Goal: Find specific page/section: Find specific page/section

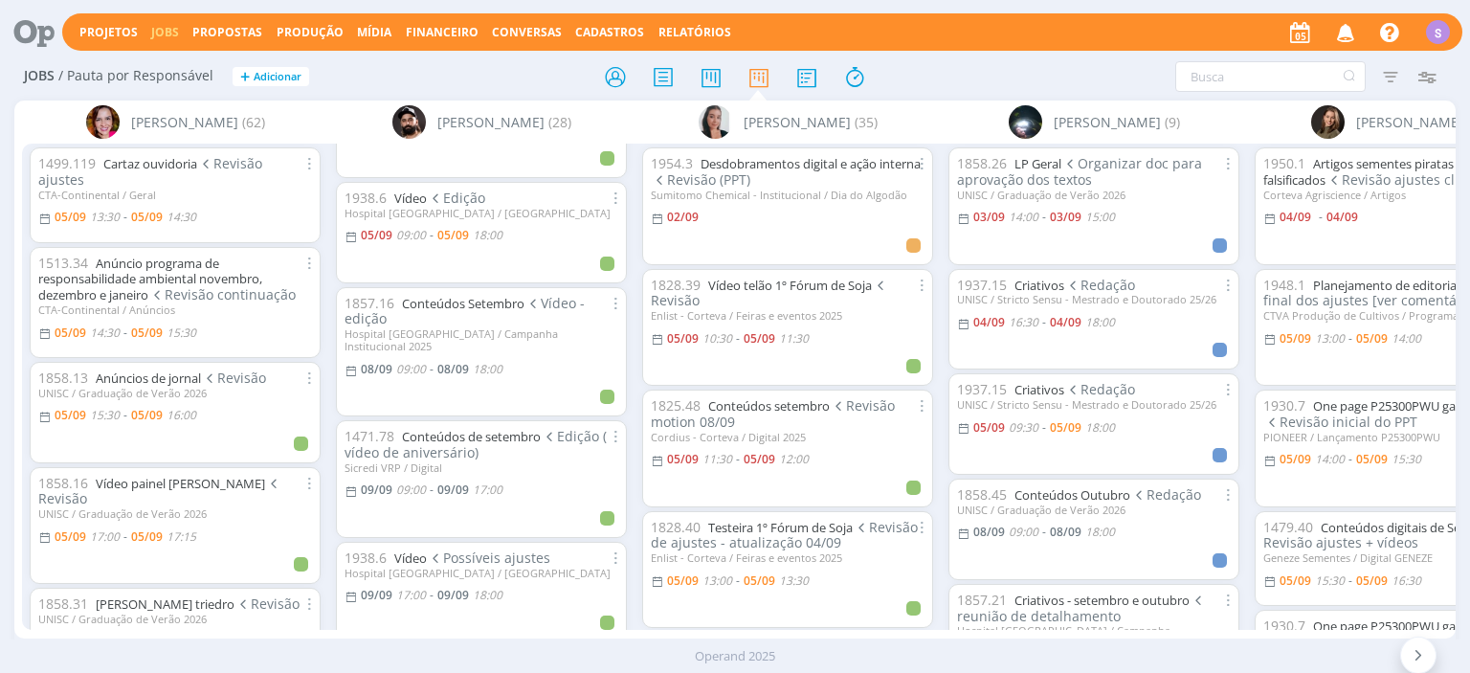
scroll to position [110, 0]
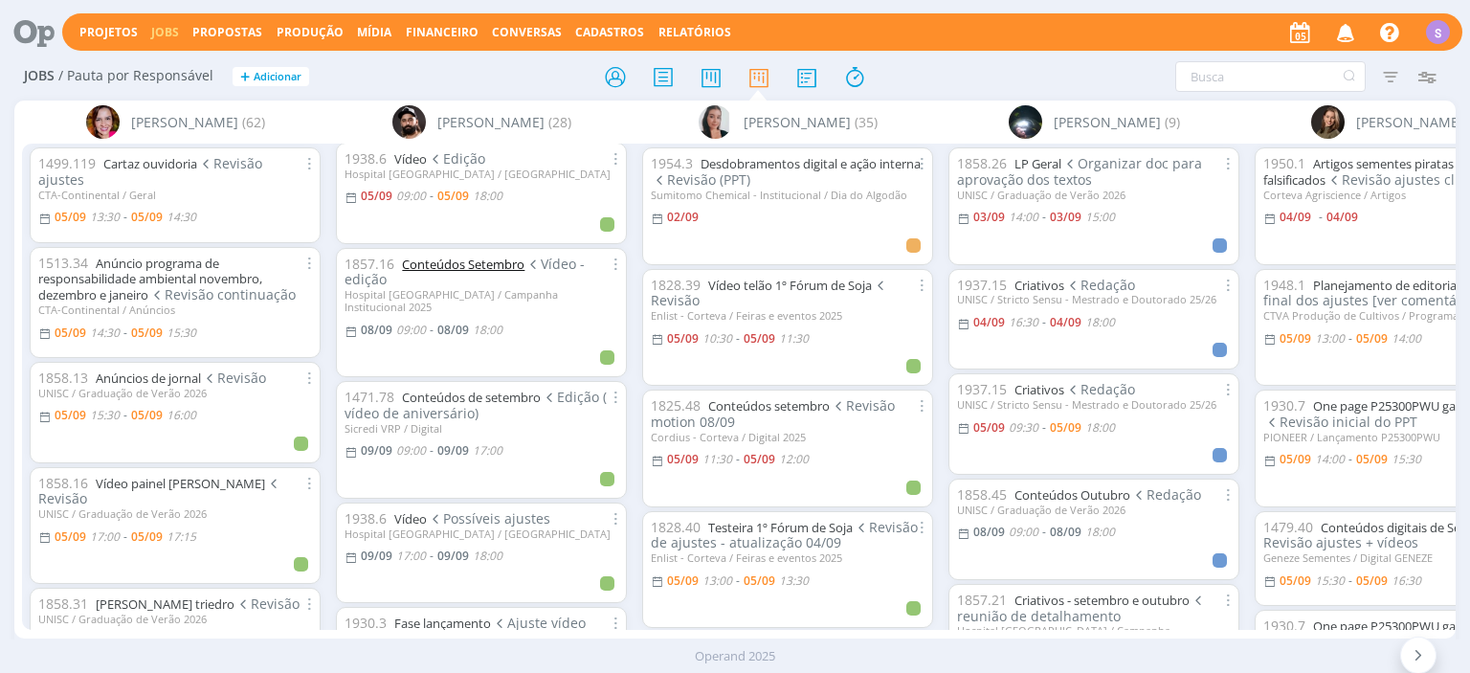
click at [458, 256] on link "Conteúdos Setembro" at bounding box center [463, 264] width 123 height 17
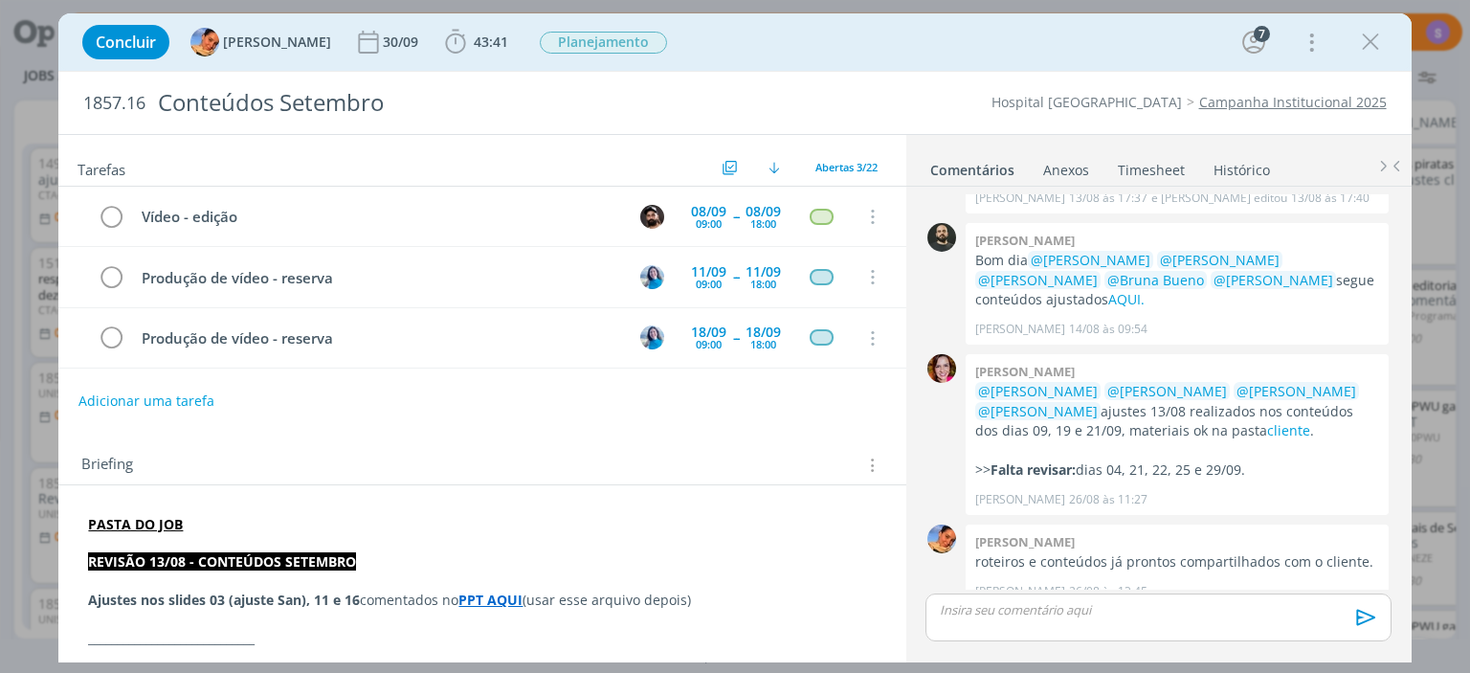
scroll to position [110, 0]
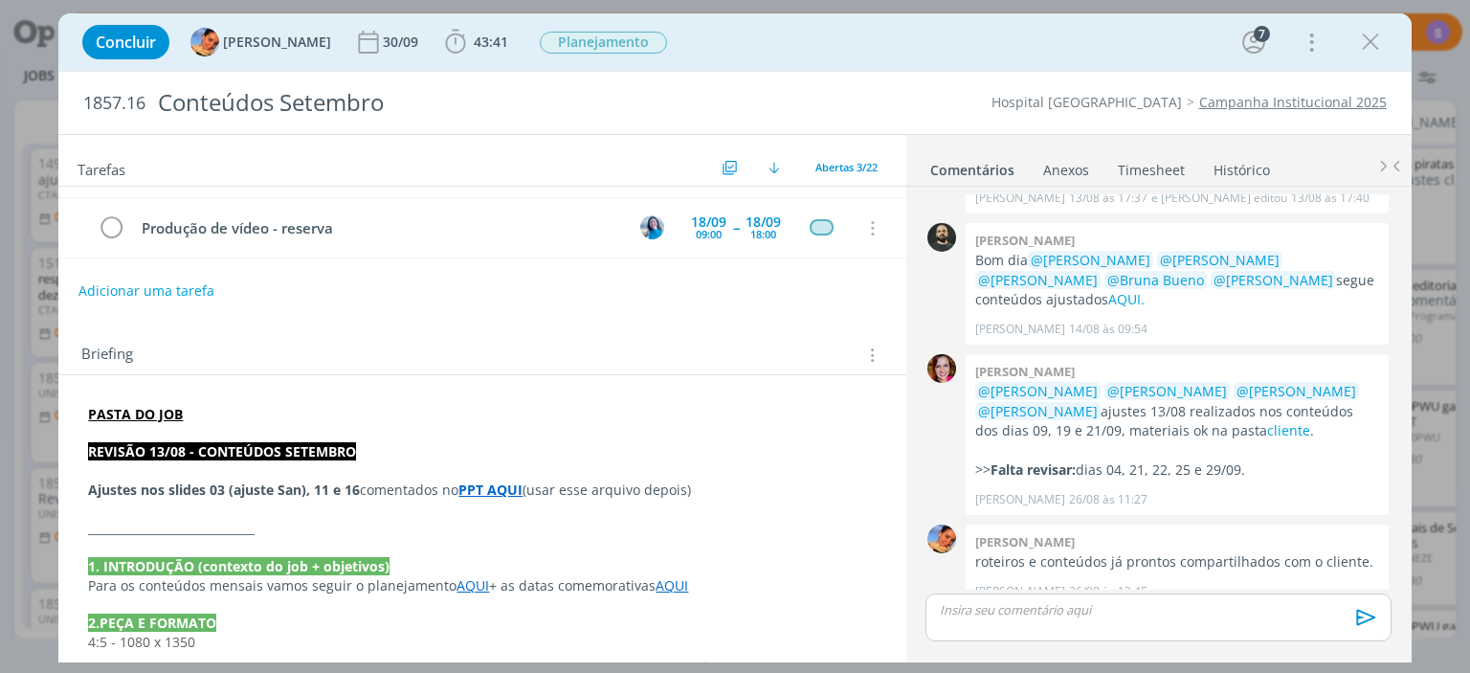
click at [492, 492] on strong "PPT AQUI" at bounding box center [491, 490] width 64 height 18
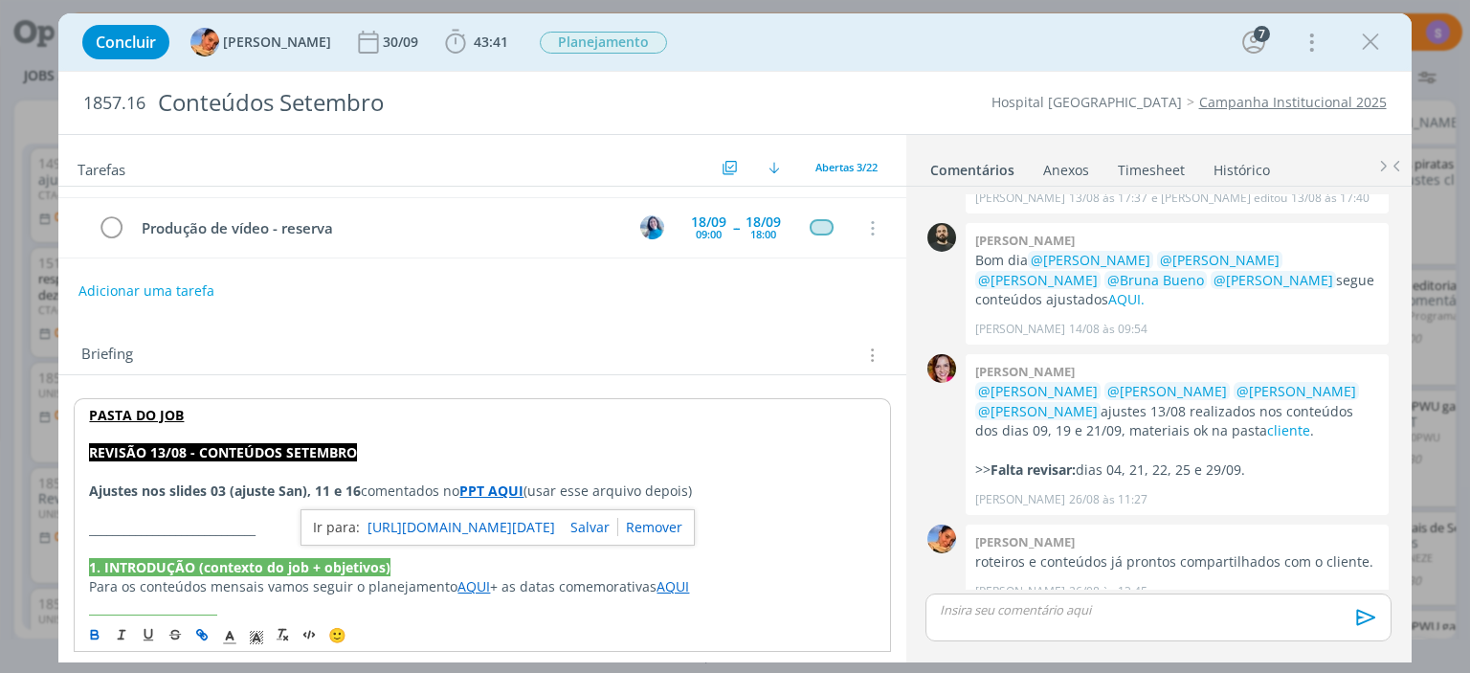
click at [488, 525] on link "[URL][DOMAIN_NAME][DATE]" at bounding box center [462, 527] width 188 height 25
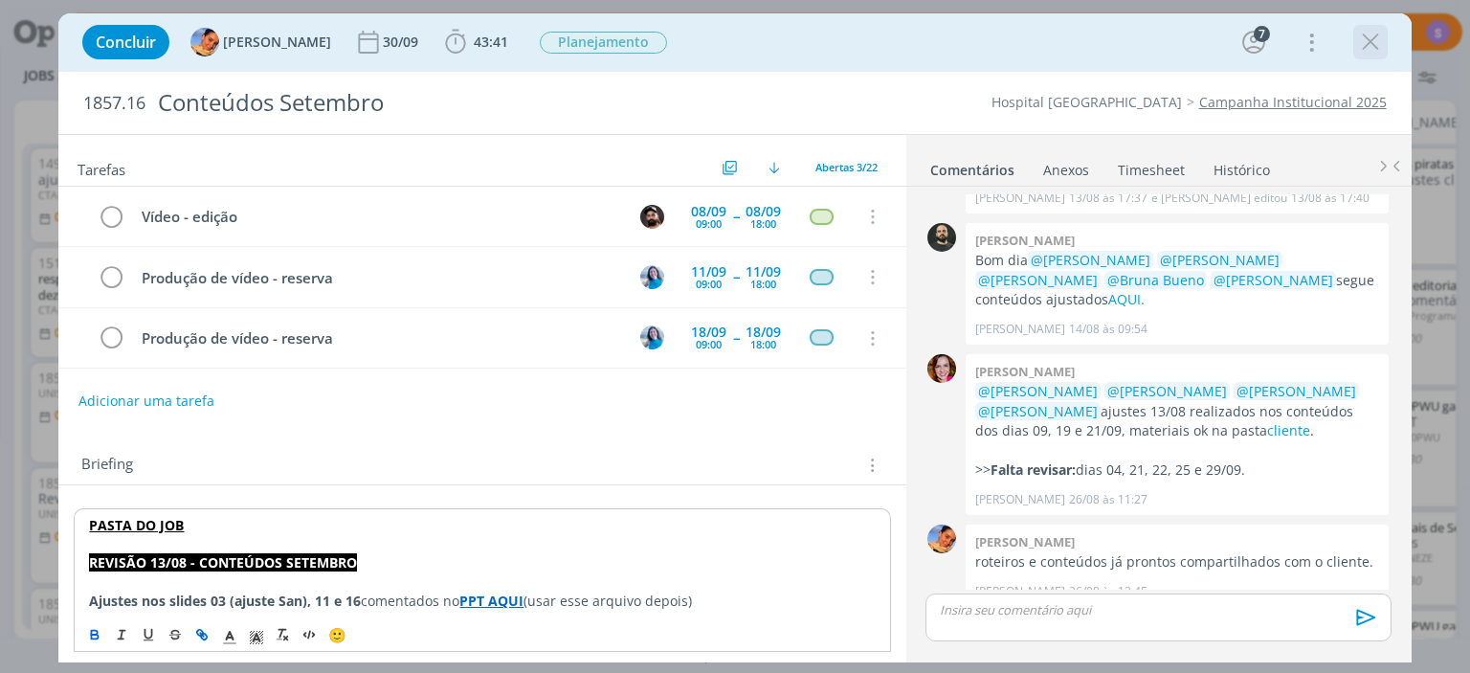
click at [1374, 36] on icon "dialog" at bounding box center [1370, 42] width 29 height 29
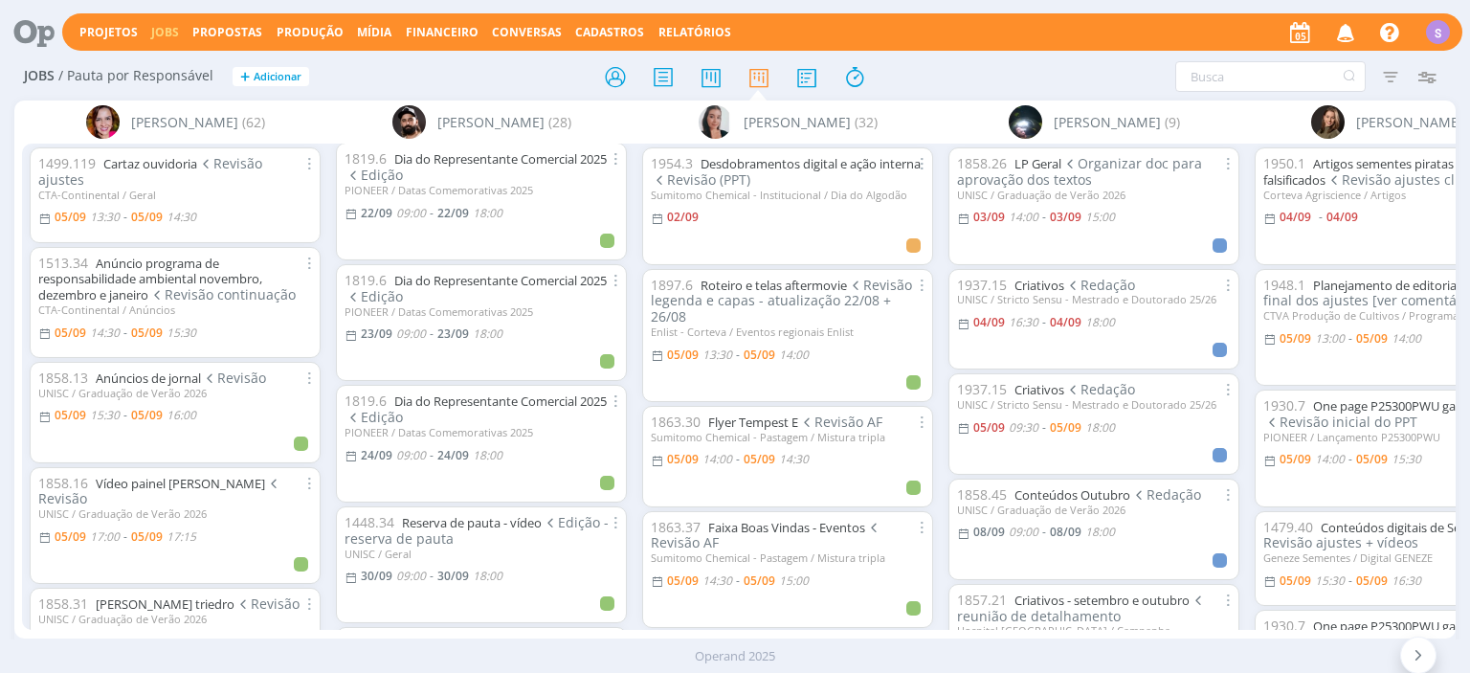
scroll to position [882, 0]
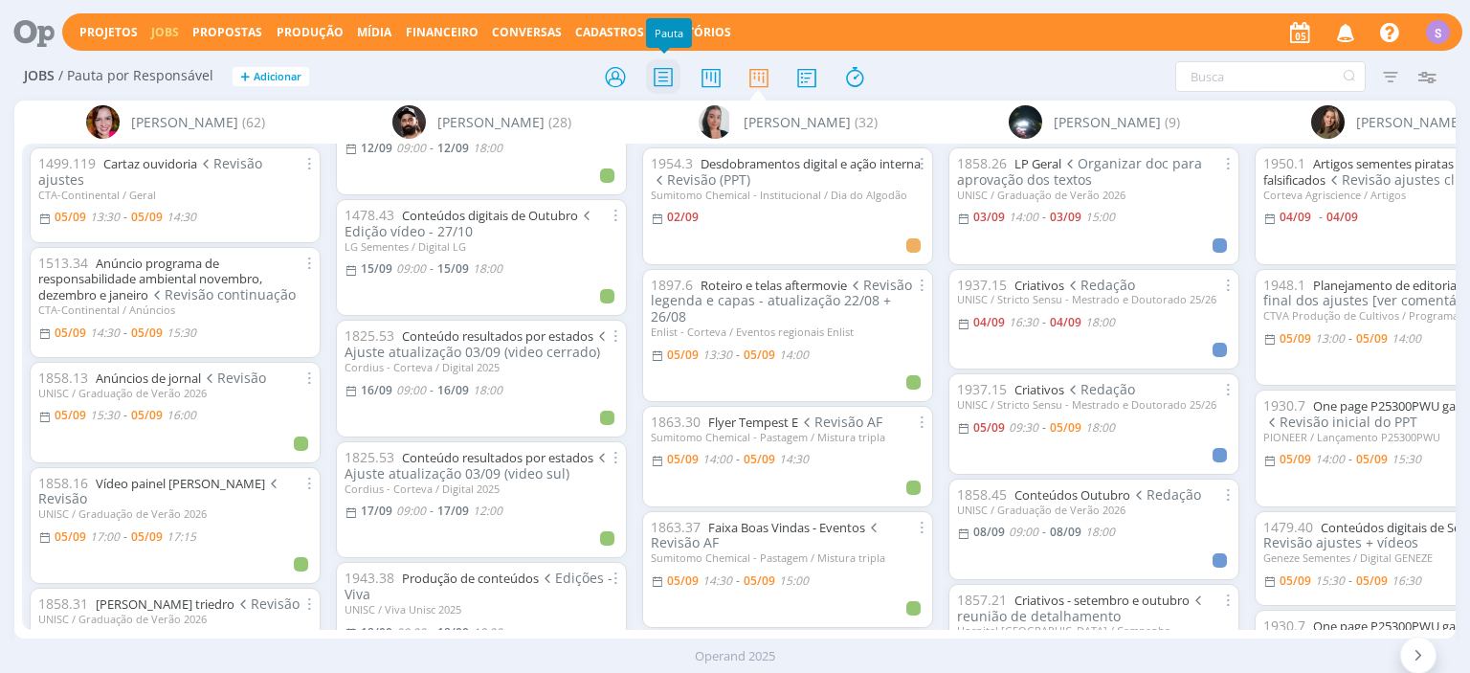
click at [646, 76] on icon at bounding box center [663, 76] width 34 height 37
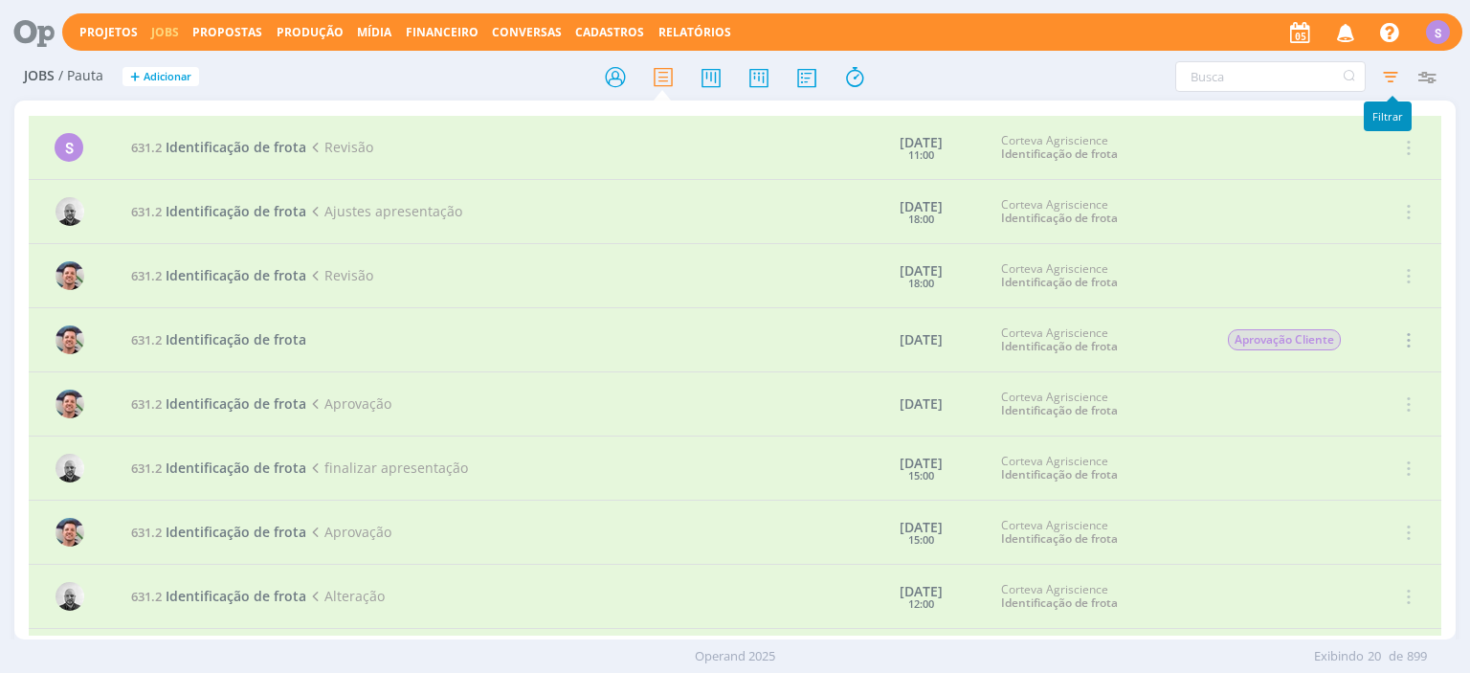
click at [1389, 81] on icon "button" at bounding box center [1391, 76] width 34 height 34
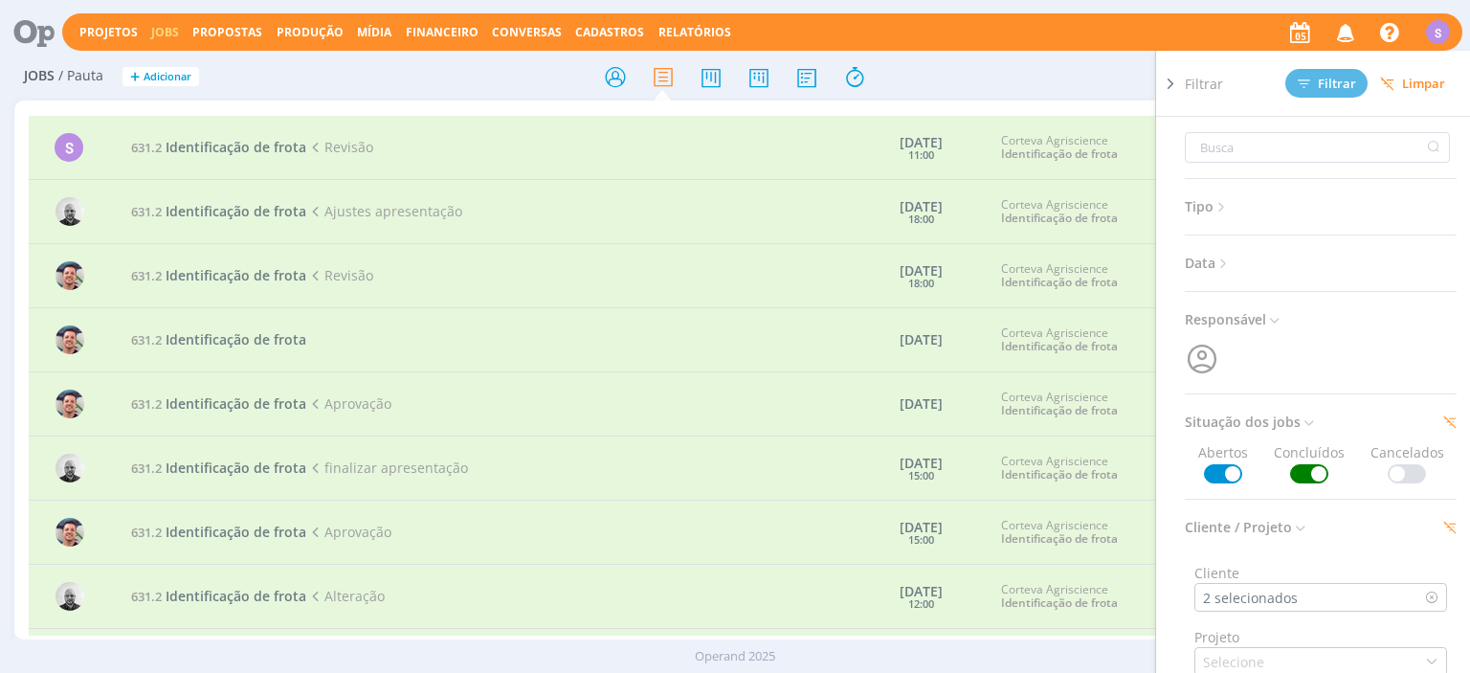
click at [1298, 477] on span at bounding box center [1309, 473] width 38 height 19
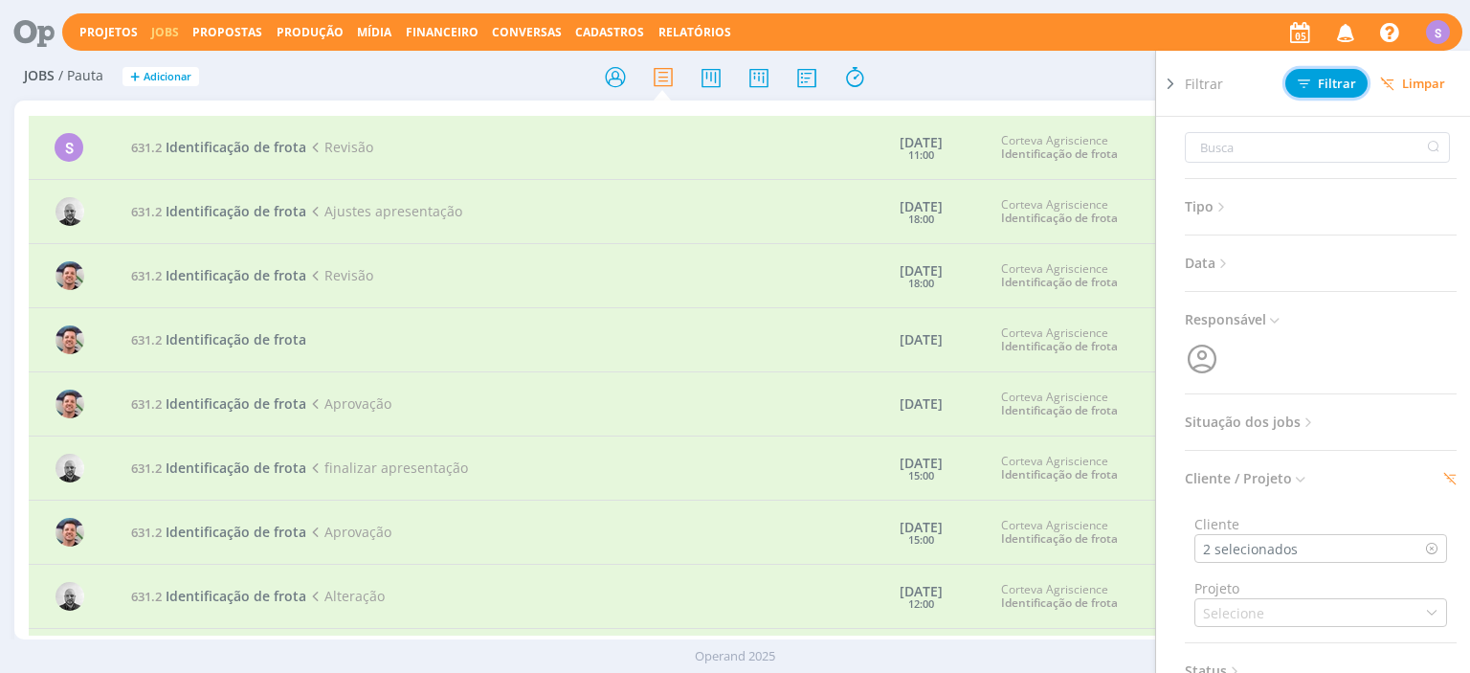
click at [1334, 90] on span "Filtrar" at bounding box center [1327, 84] width 58 height 12
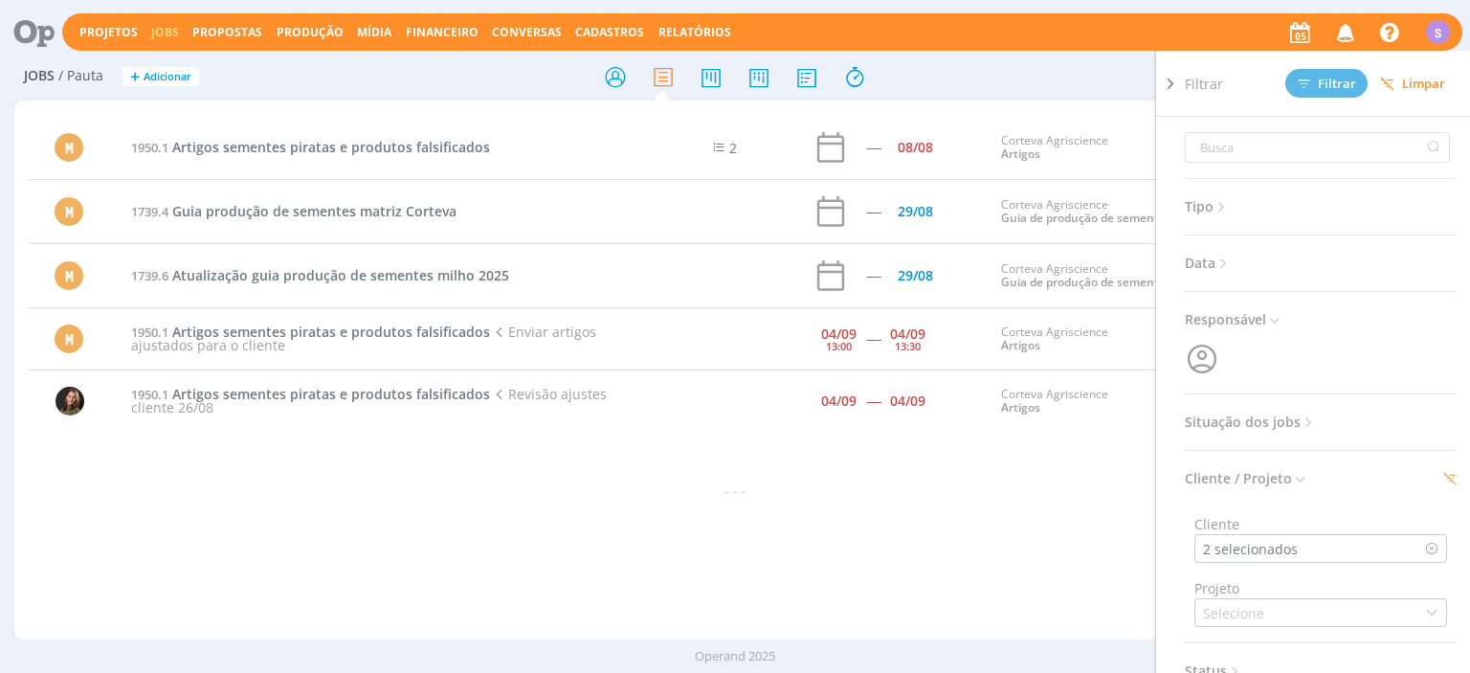
click at [1401, 76] on button "Limpar" at bounding box center [1413, 84] width 90 height 28
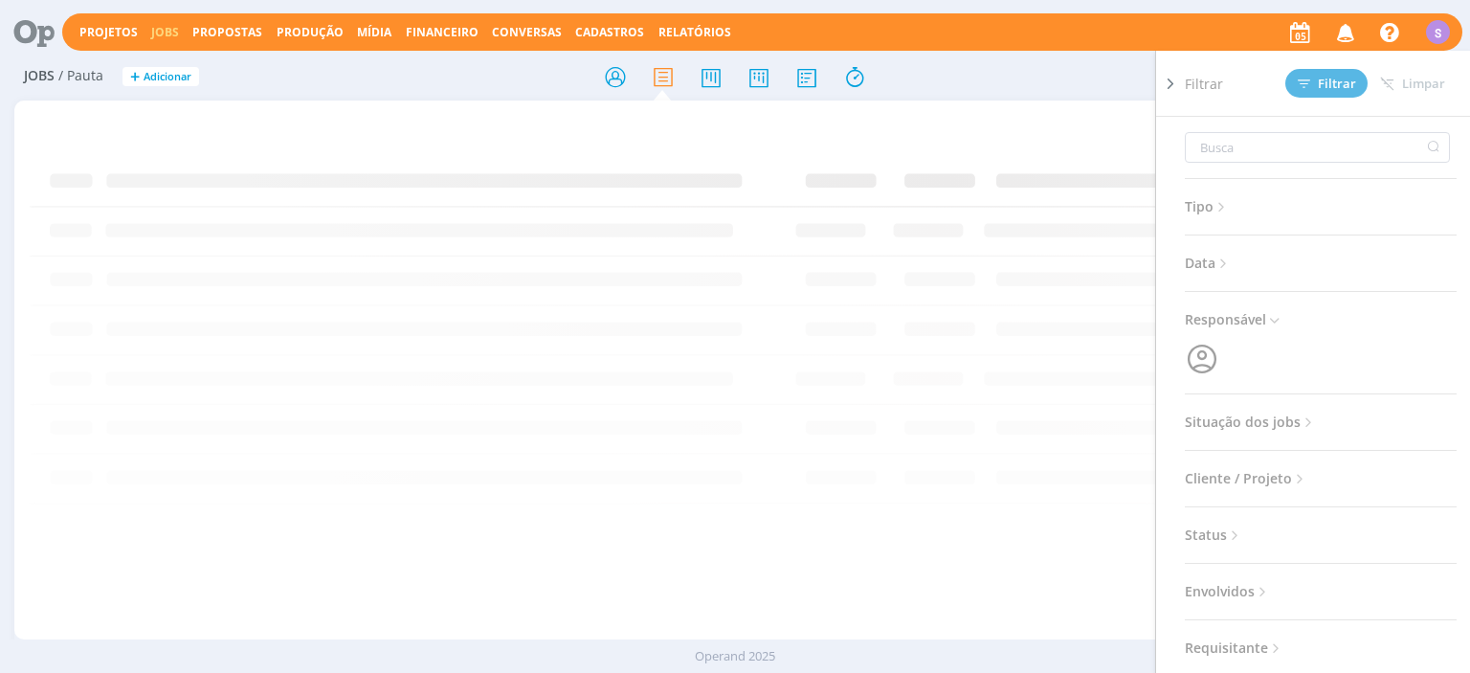
click at [1168, 85] on icon at bounding box center [1170, 84] width 19 height 20
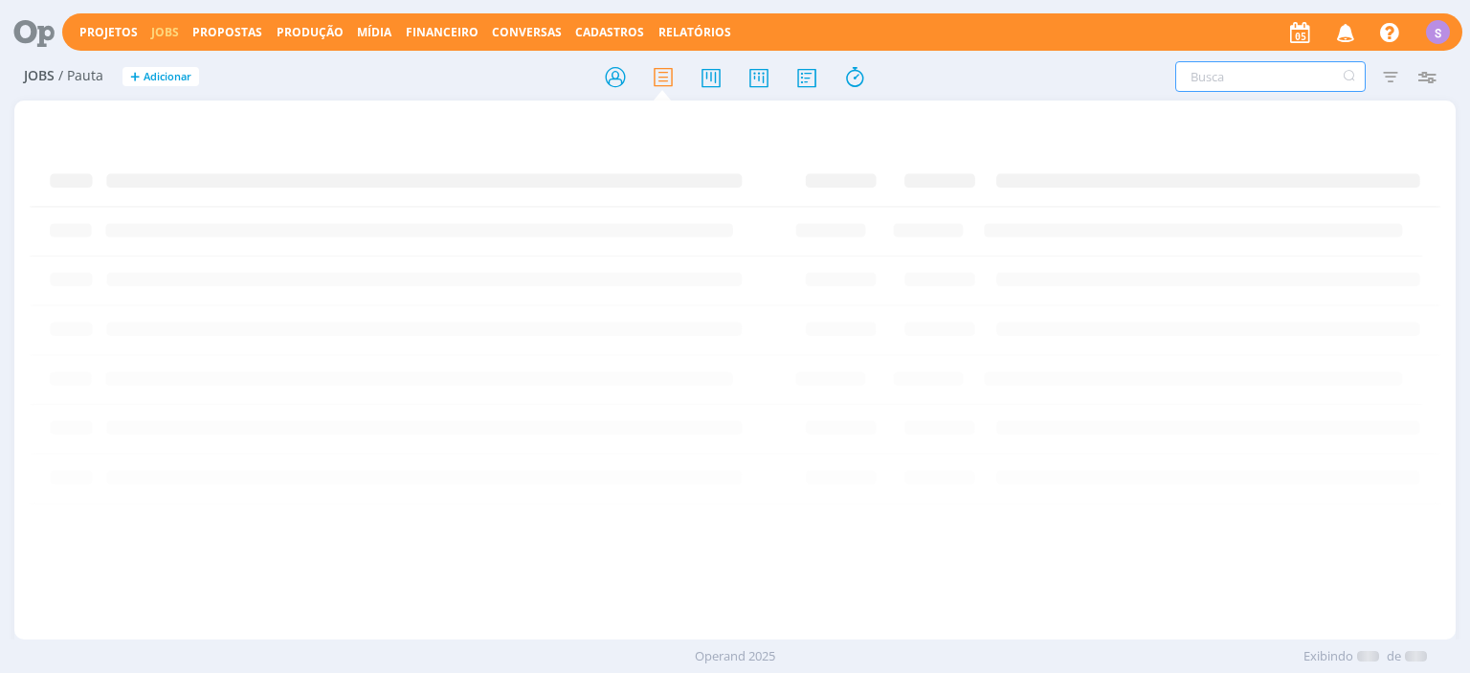
click at [1229, 82] on input "text" at bounding box center [1270, 76] width 190 height 31
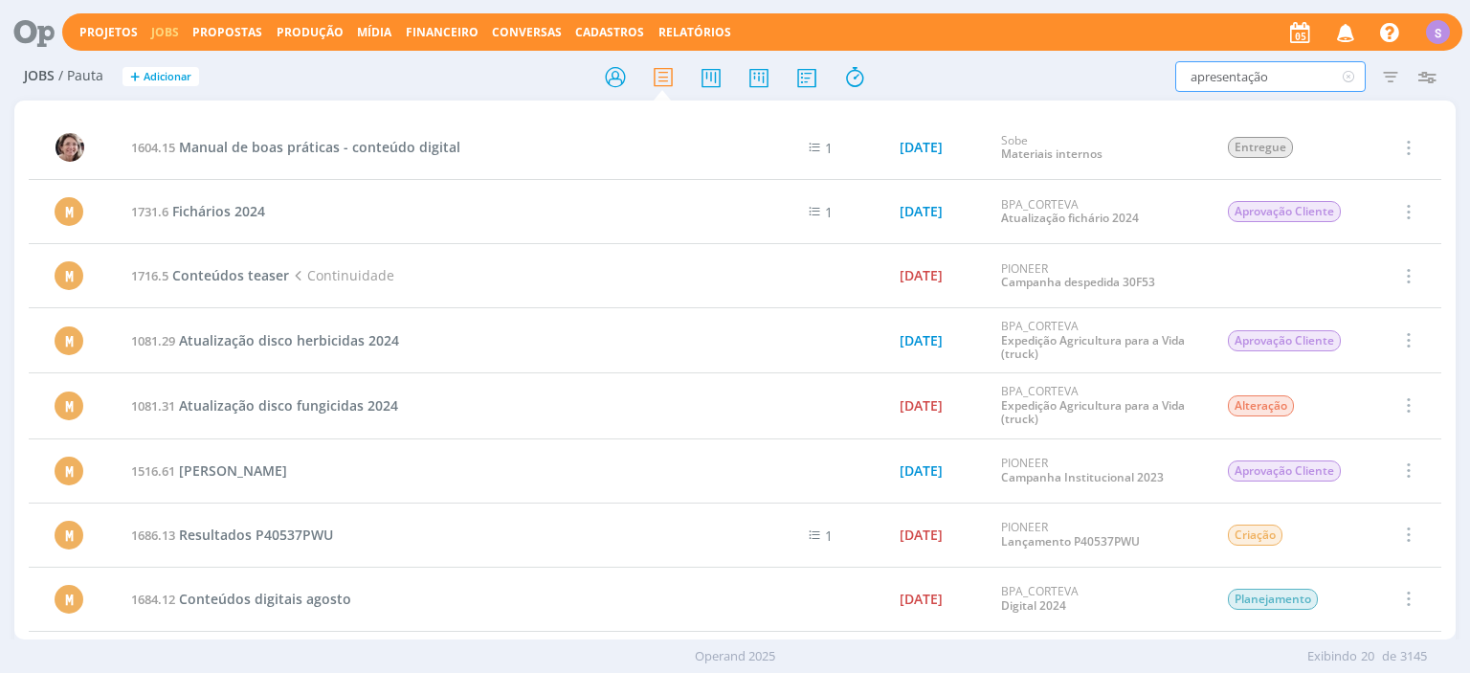
type input "apresentação"
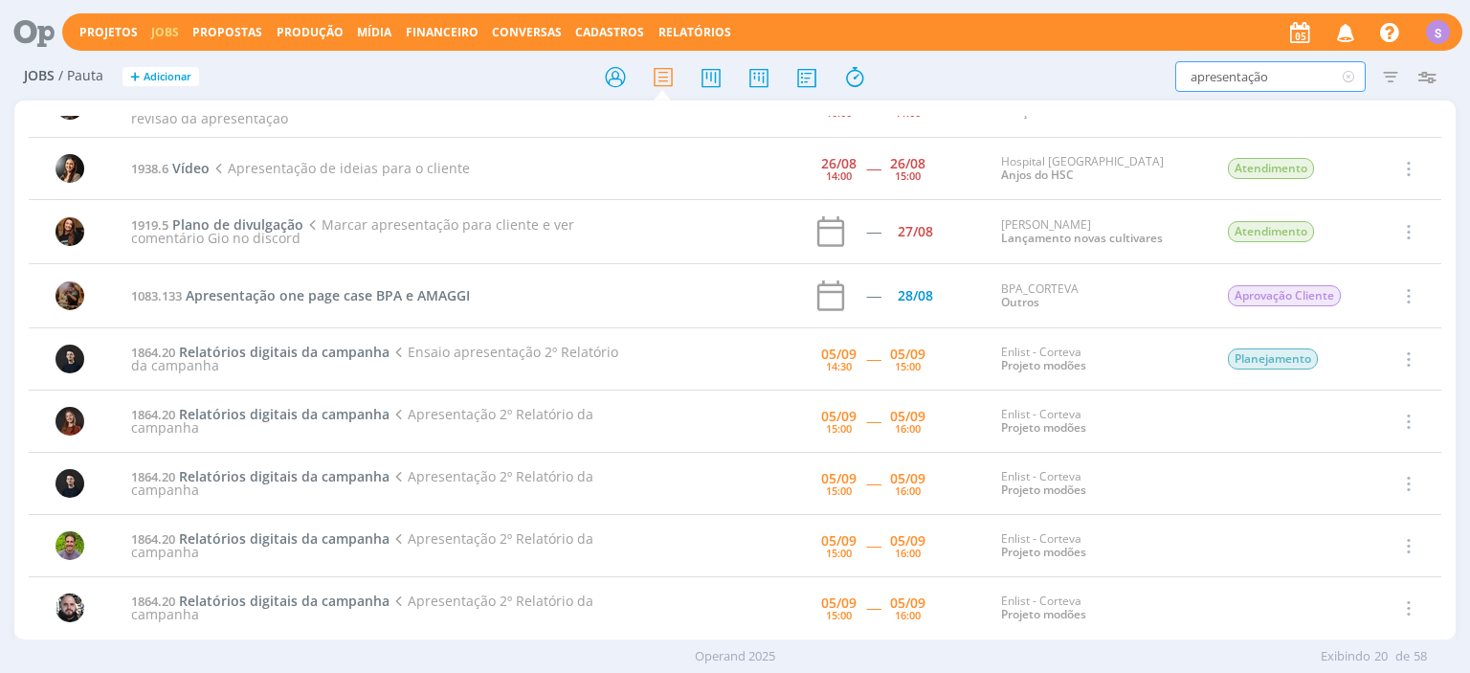
scroll to position [110, 0]
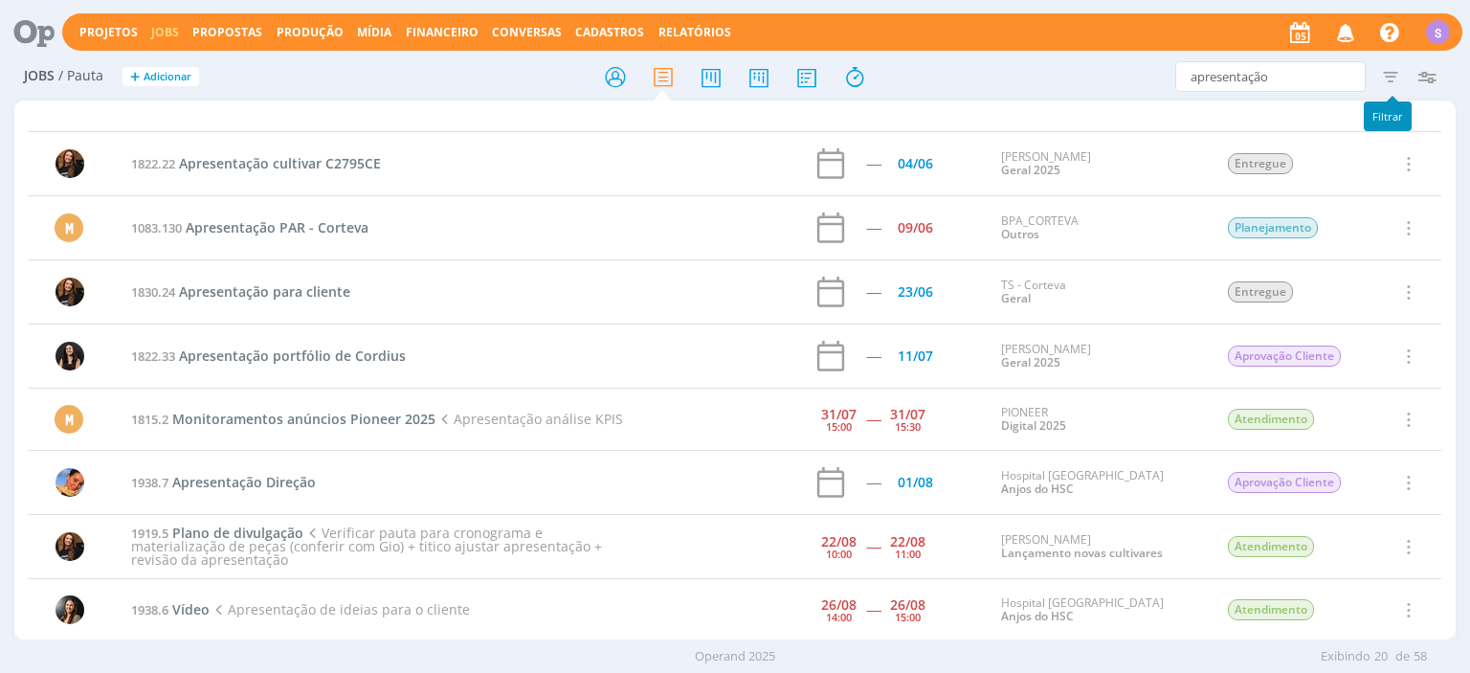
click at [1392, 75] on icon "button" at bounding box center [1391, 76] width 34 height 34
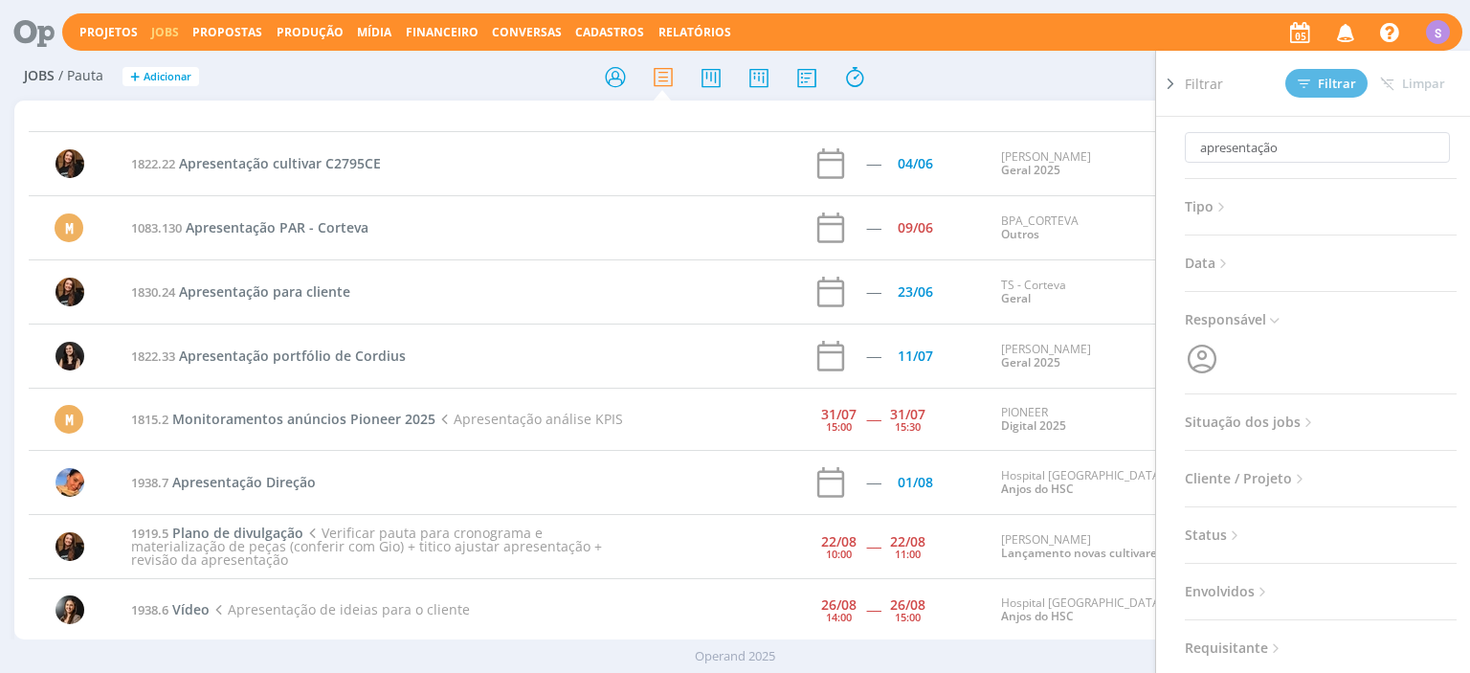
click at [1299, 480] on icon at bounding box center [1300, 479] width 16 height 16
click at [1279, 543] on div "Selecione" at bounding box center [1321, 548] width 253 height 29
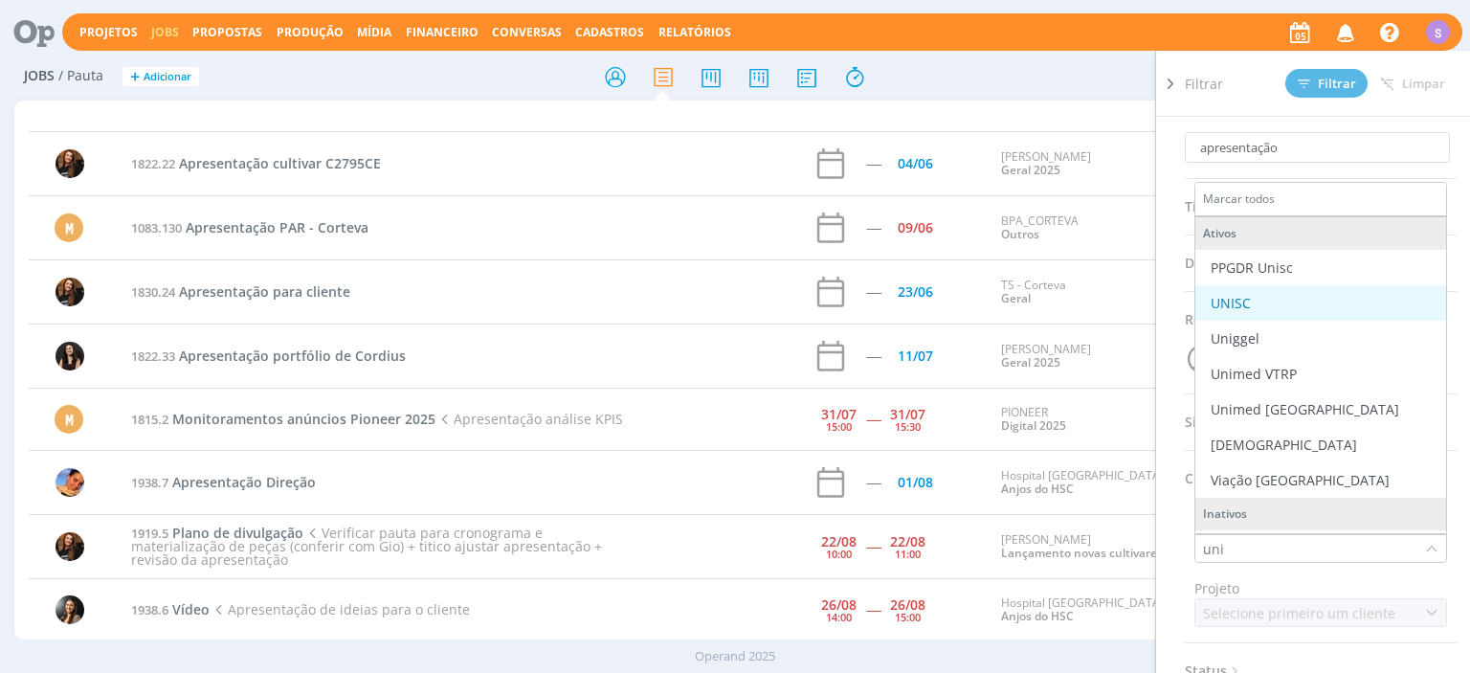
type input "uni"
click at [1244, 301] on div "UNISC" at bounding box center [1231, 303] width 40 height 20
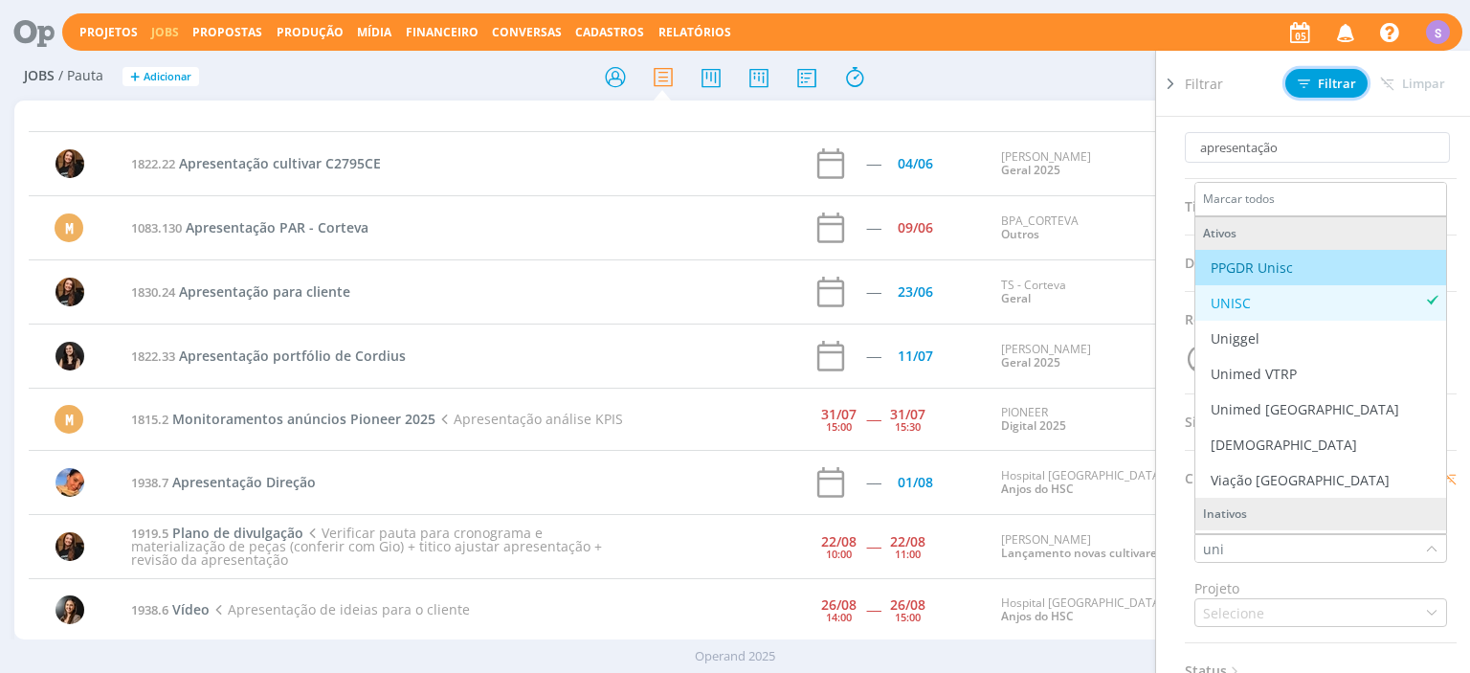
click at [1318, 78] on span "Filtrar" at bounding box center [1327, 84] width 58 height 12
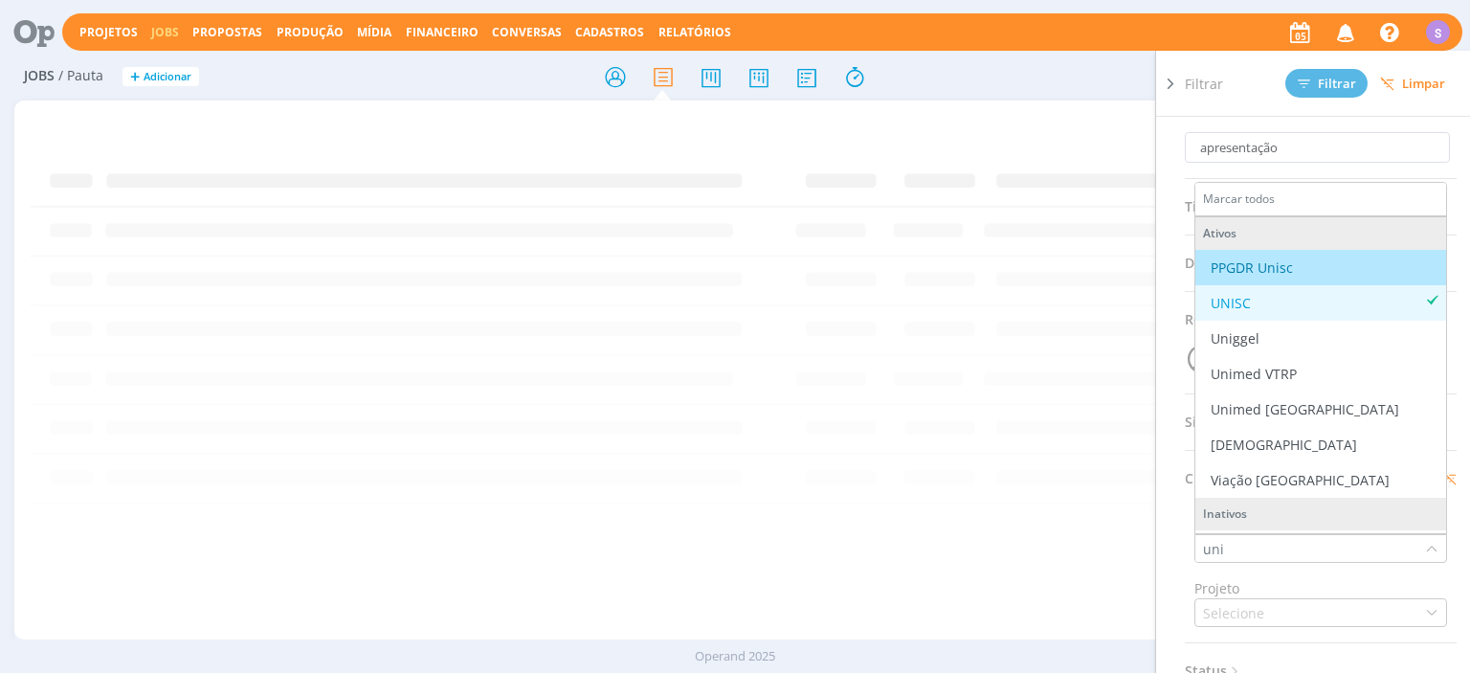
scroll to position [0, 0]
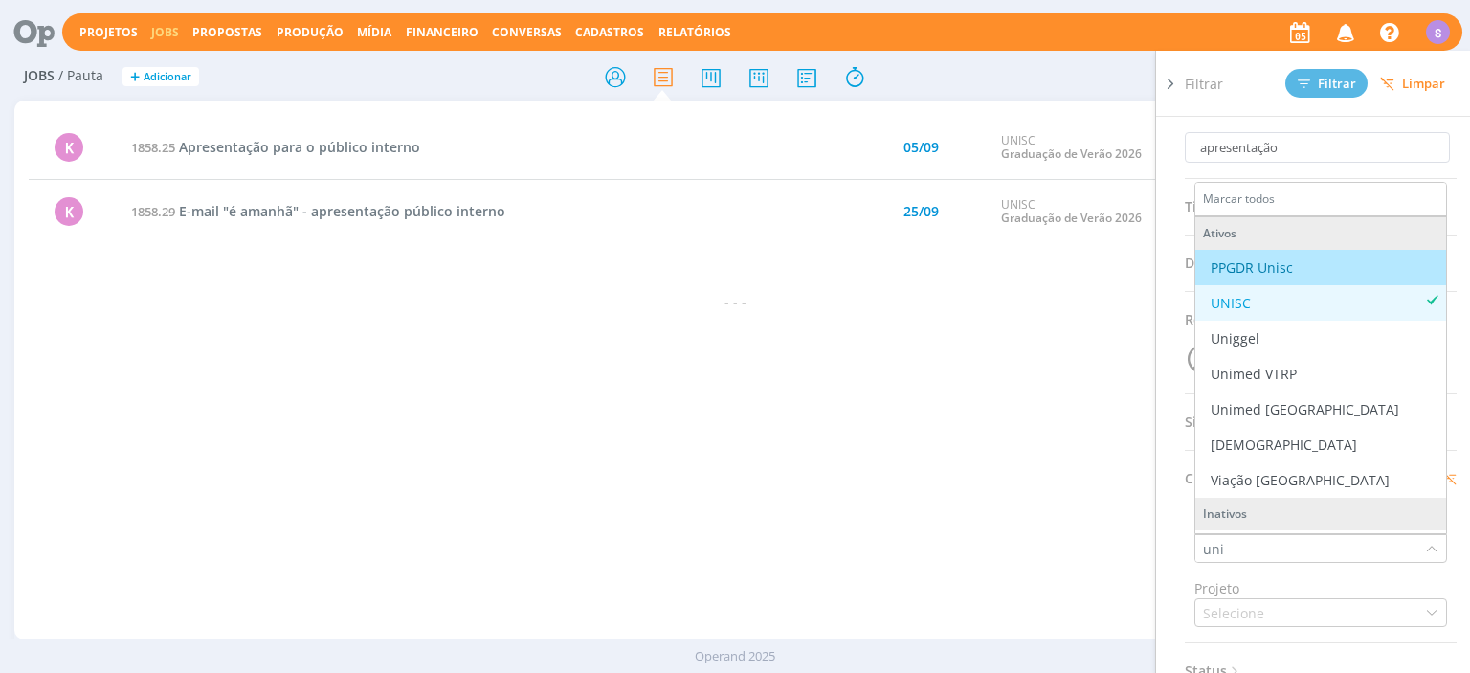
click at [1168, 90] on icon at bounding box center [1170, 84] width 19 height 20
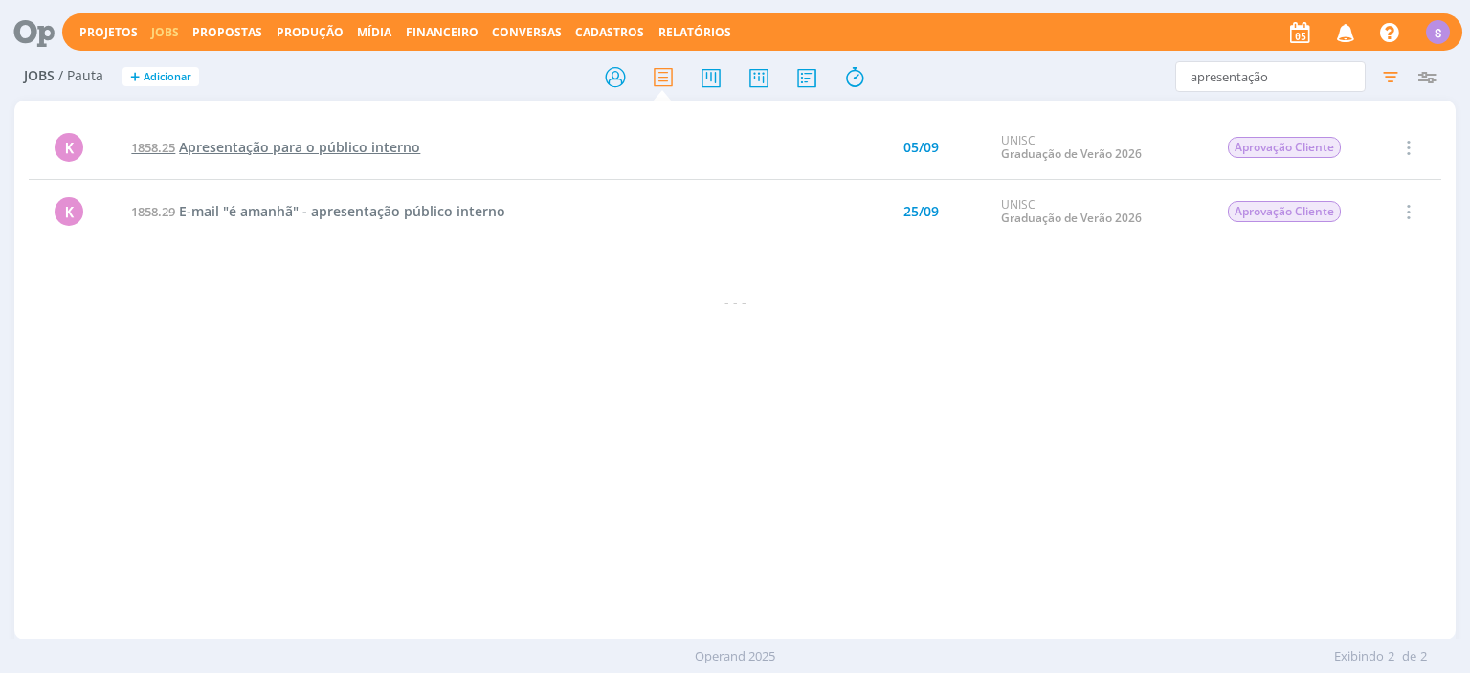
click at [282, 147] on span "Apresentação para o público interno" at bounding box center [299, 147] width 241 height 18
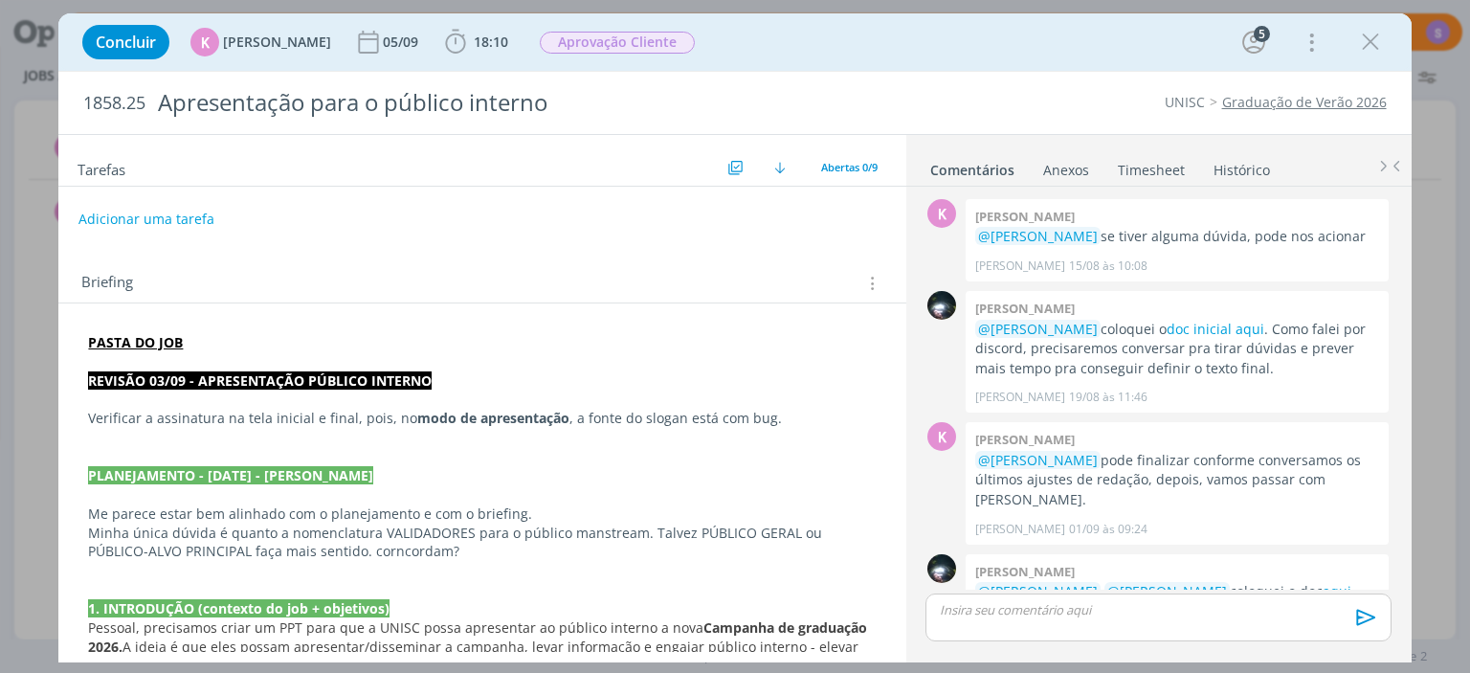
scroll to position [876, 0]
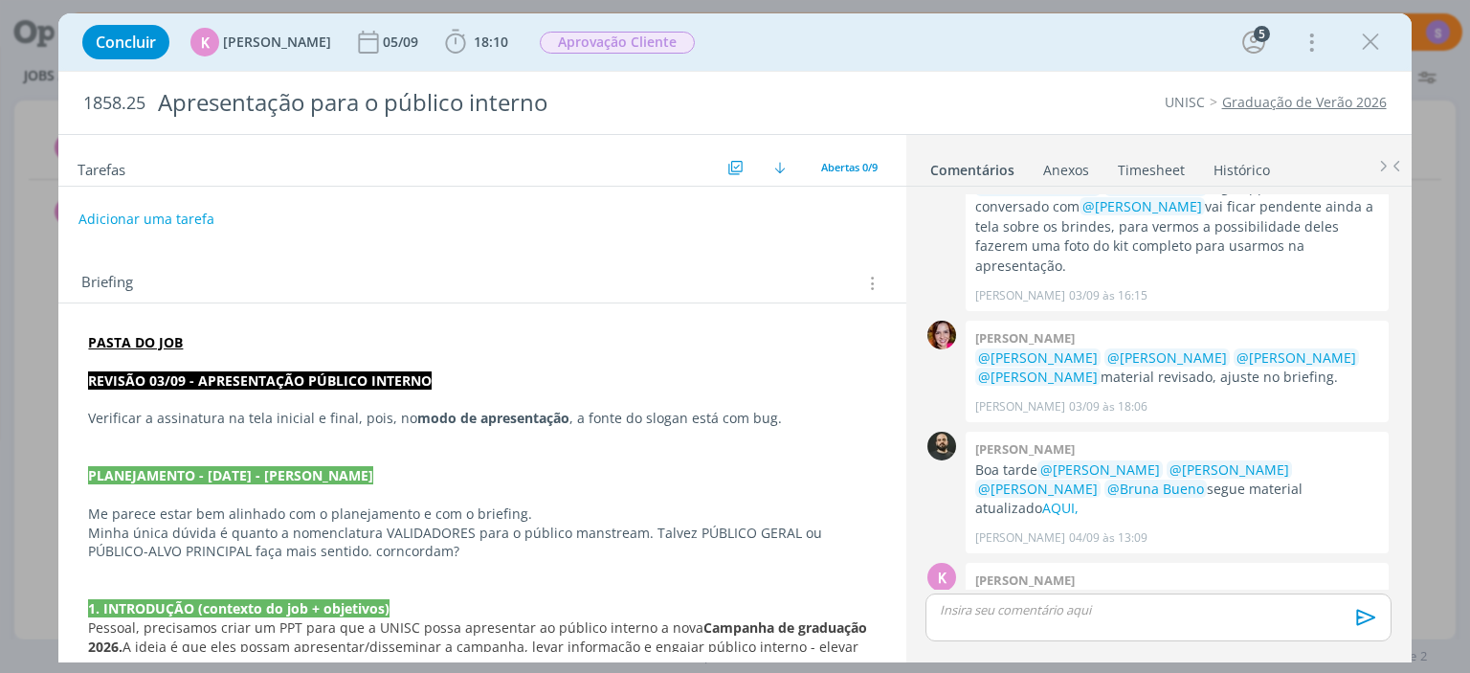
click at [1230, 162] on link "Histórico" at bounding box center [1242, 166] width 58 height 28
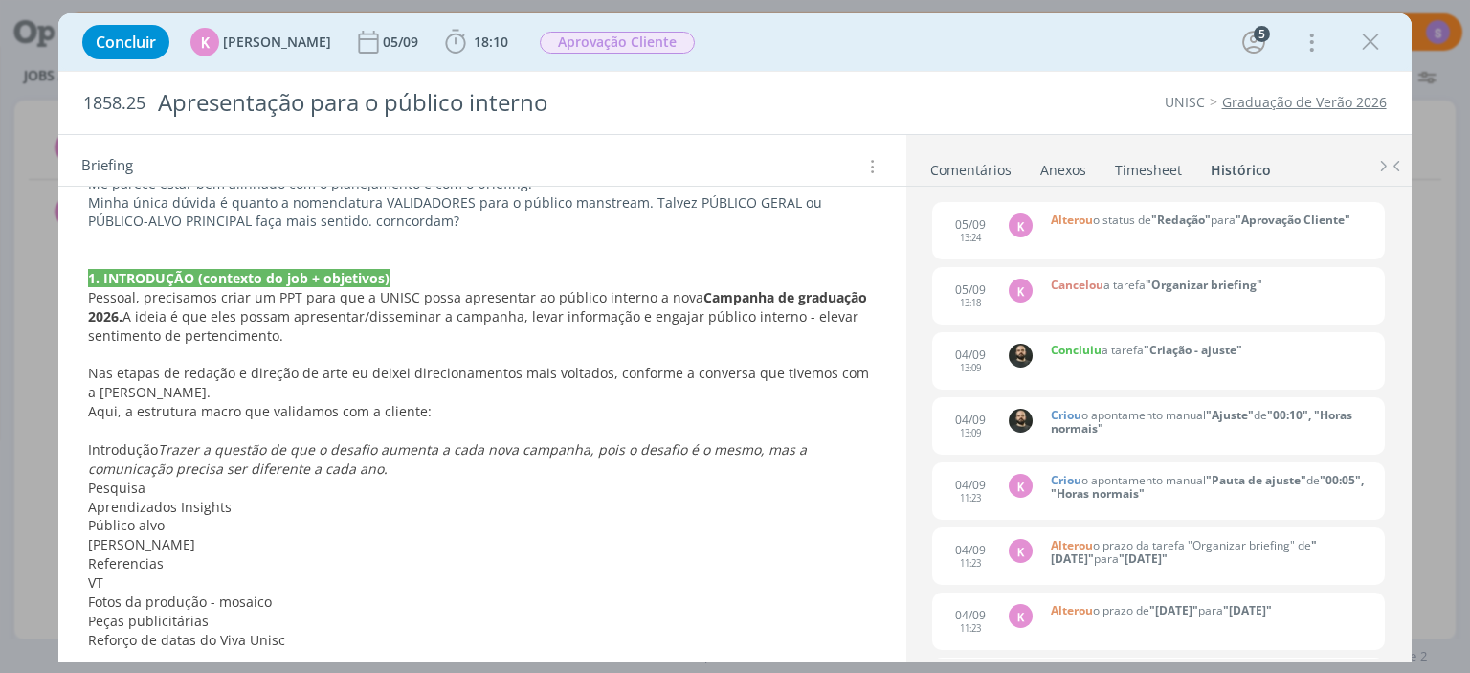
scroll to position [0, 0]
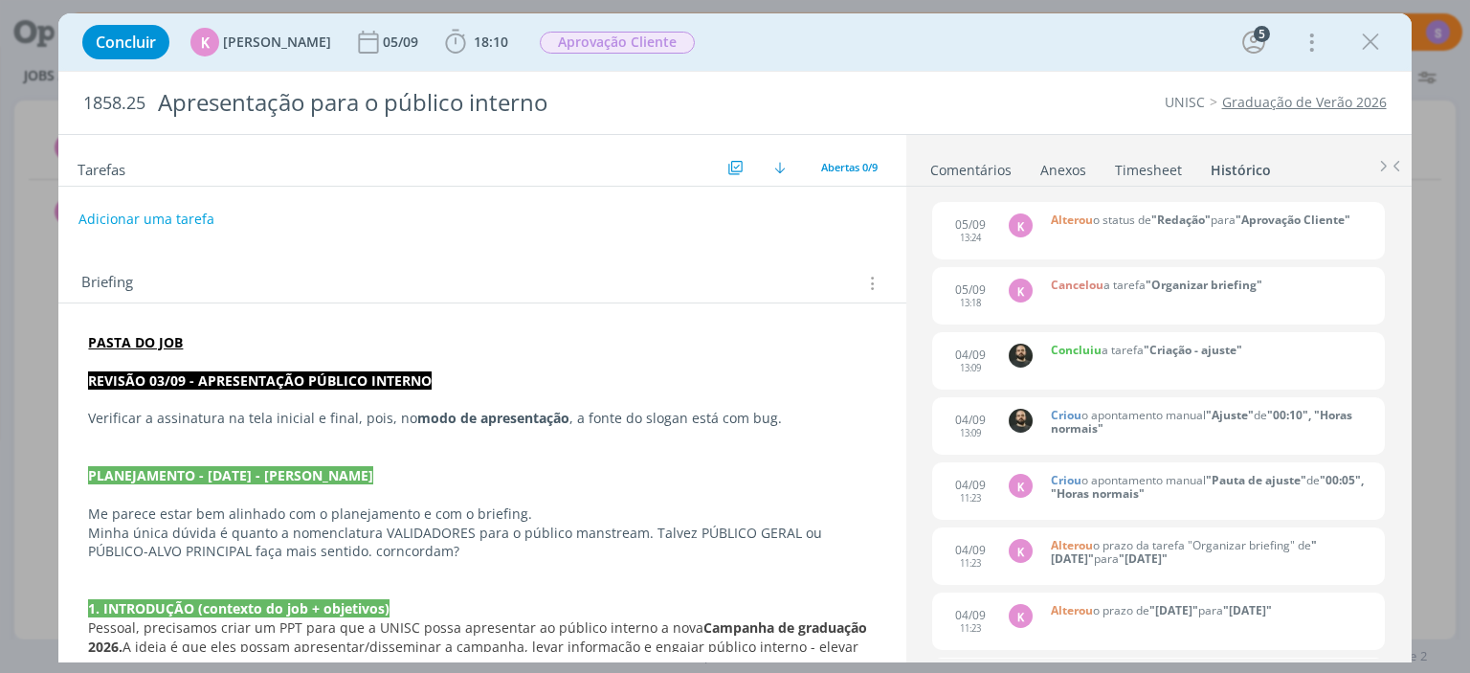
click at [978, 167] on link "Comentários" at bounding box center [970, 166] width 83 height 28
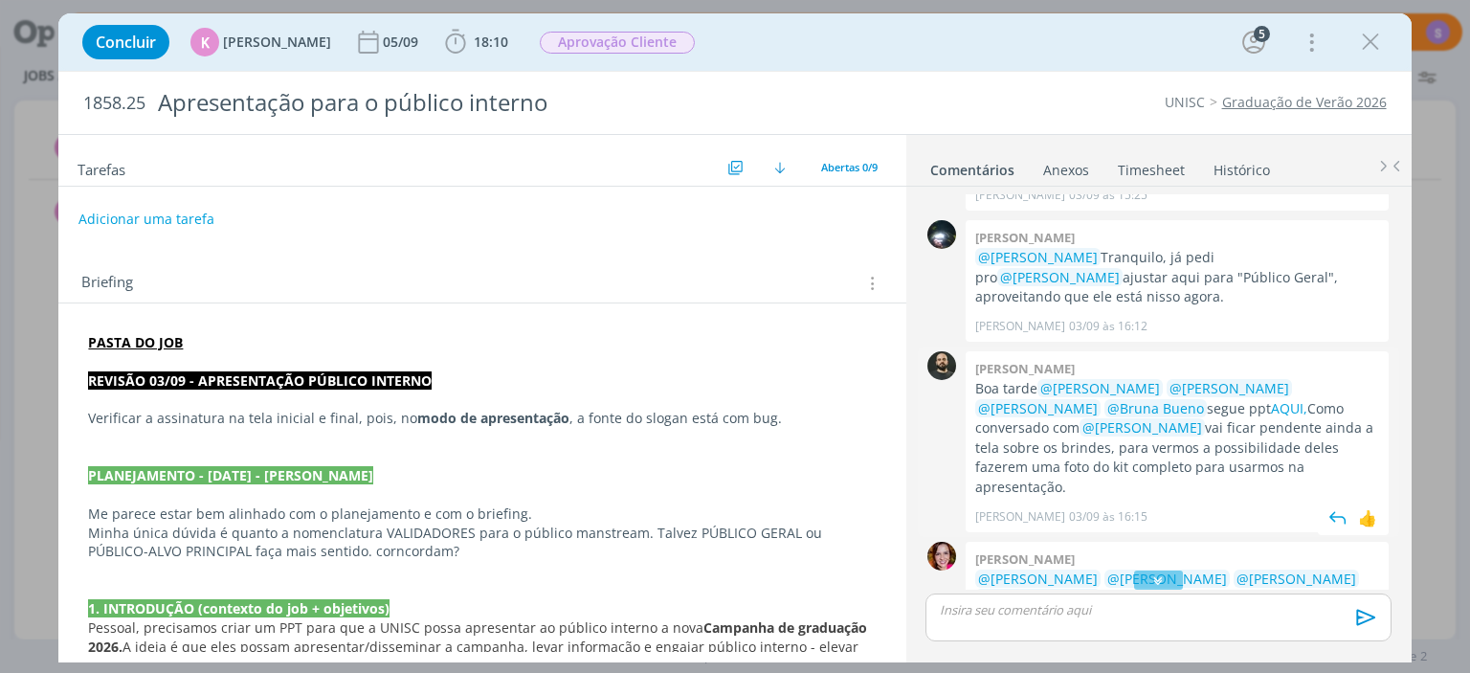
scroll to position [766, 0]
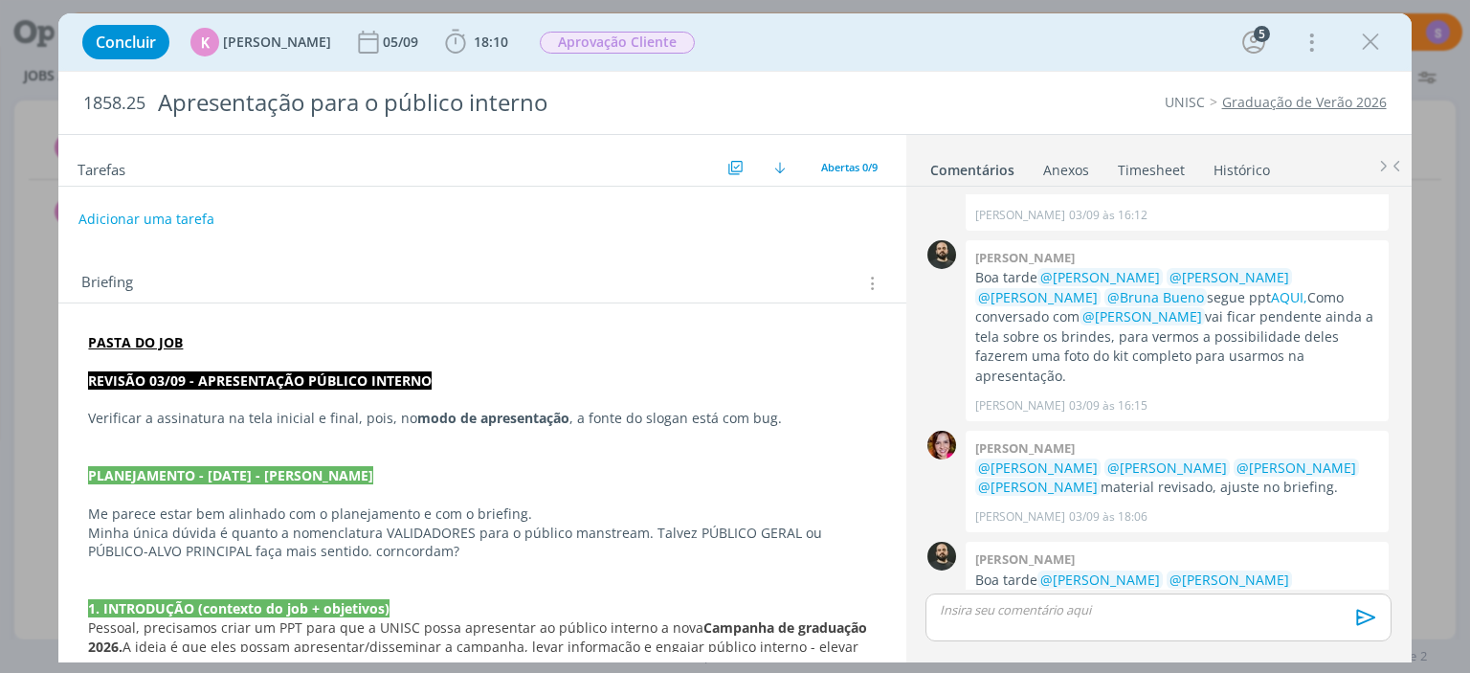
click at [792, 465] on p "dialog" at bounding box center [482, 456] width 788 height 19
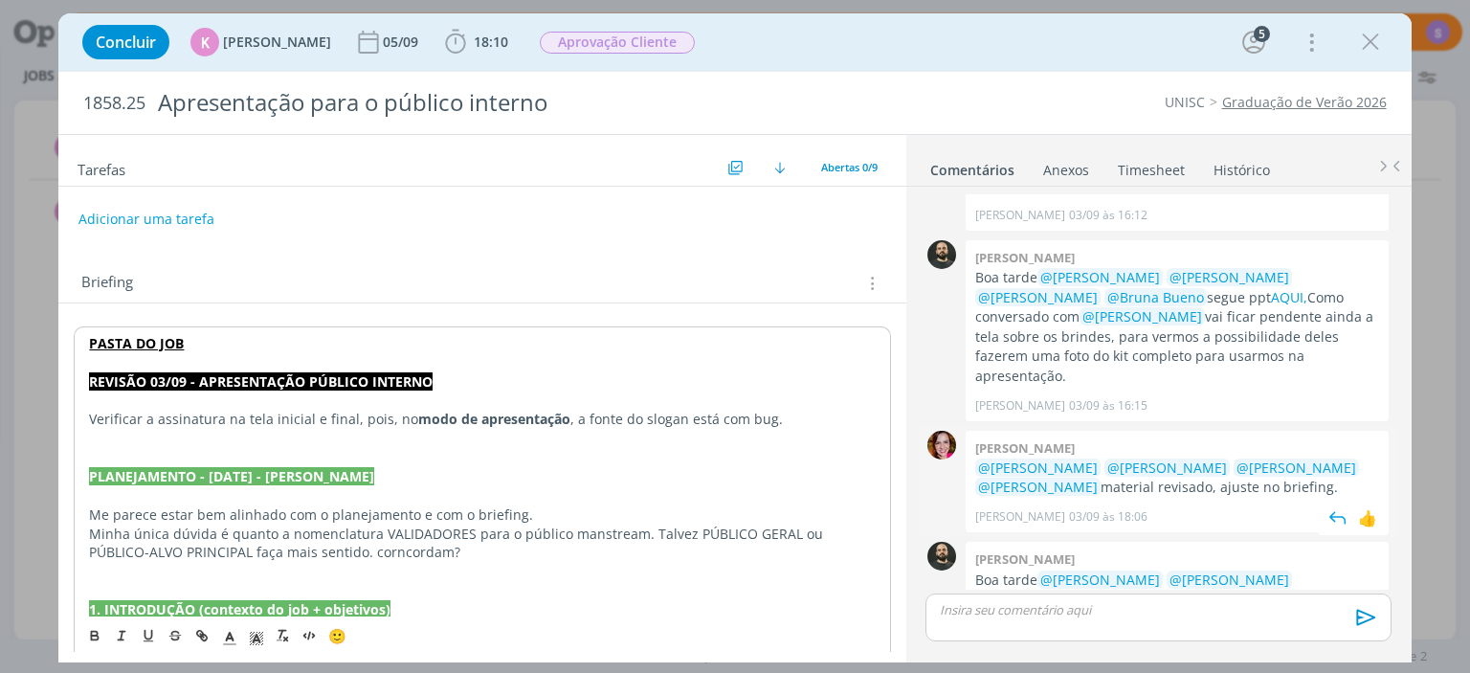
scroll to position [876, 0]
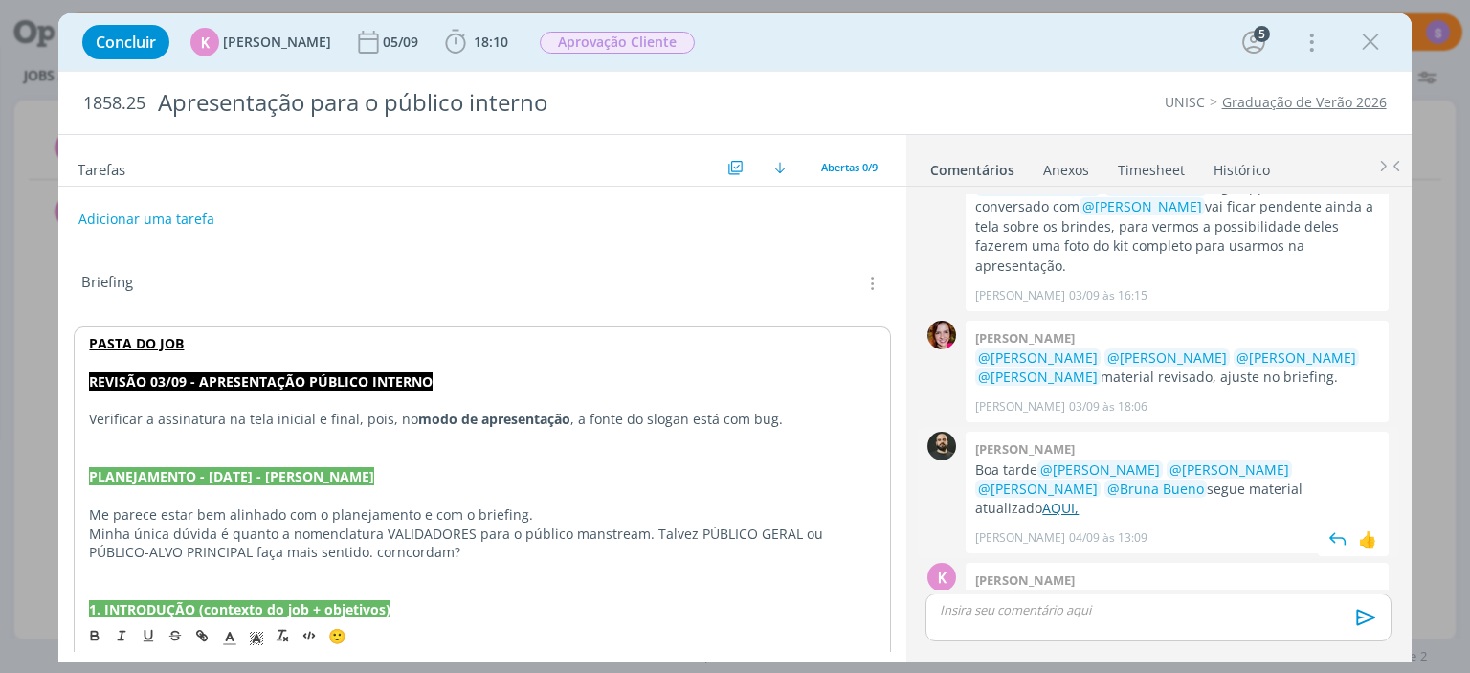
click at [1079, 499] on link "AQUI," at bounding box center [1060, 508] width 36 height 18
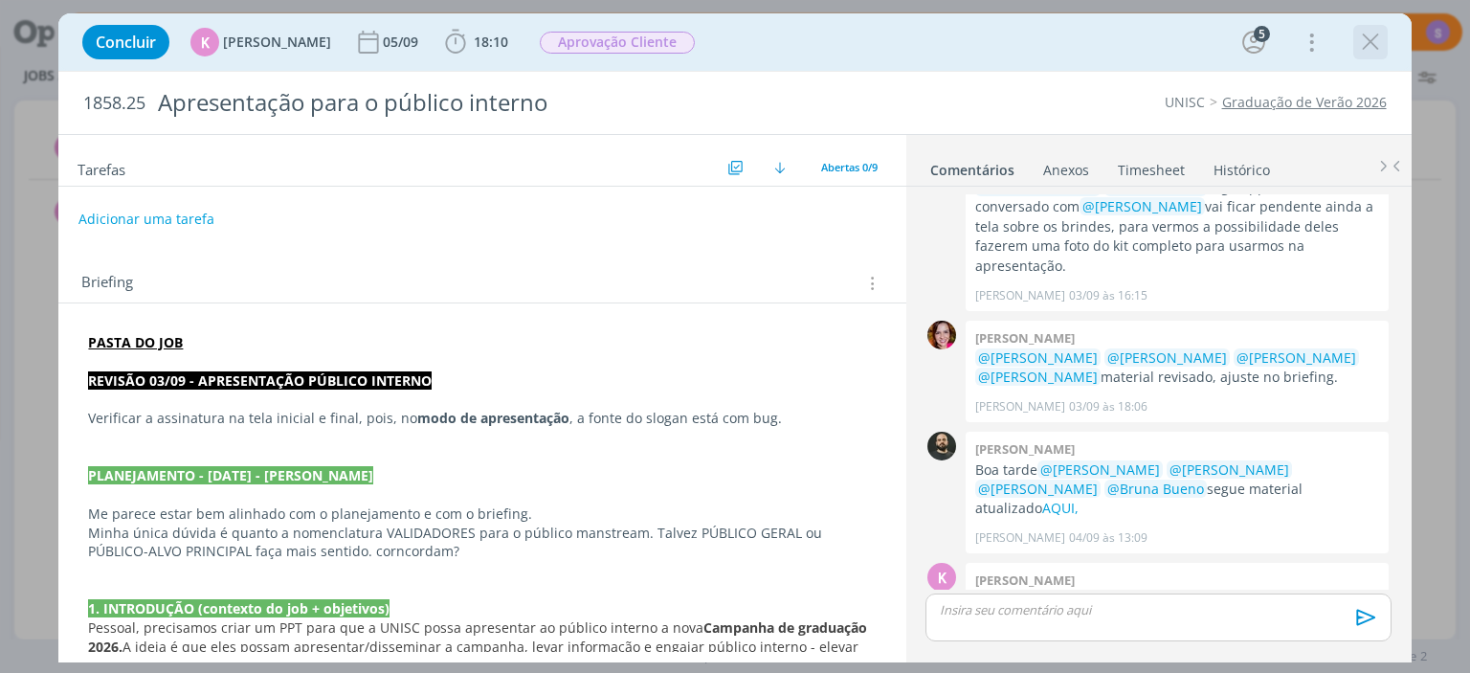
click at [1384, 44] on button "dialog" at bounding box center [1370, 42] width 29 height 29
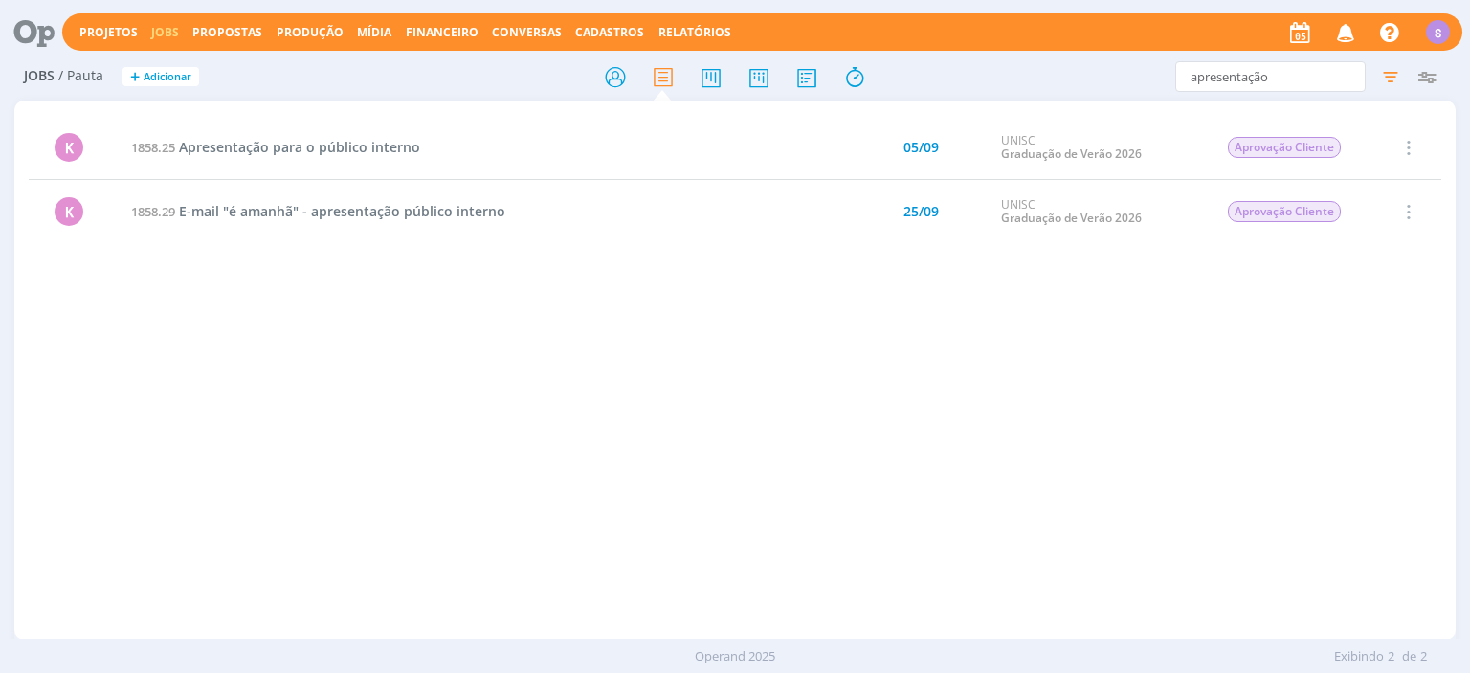
click at [164, 30] on link "Jobs" at bounding box center [165, 32] width 28 height 16
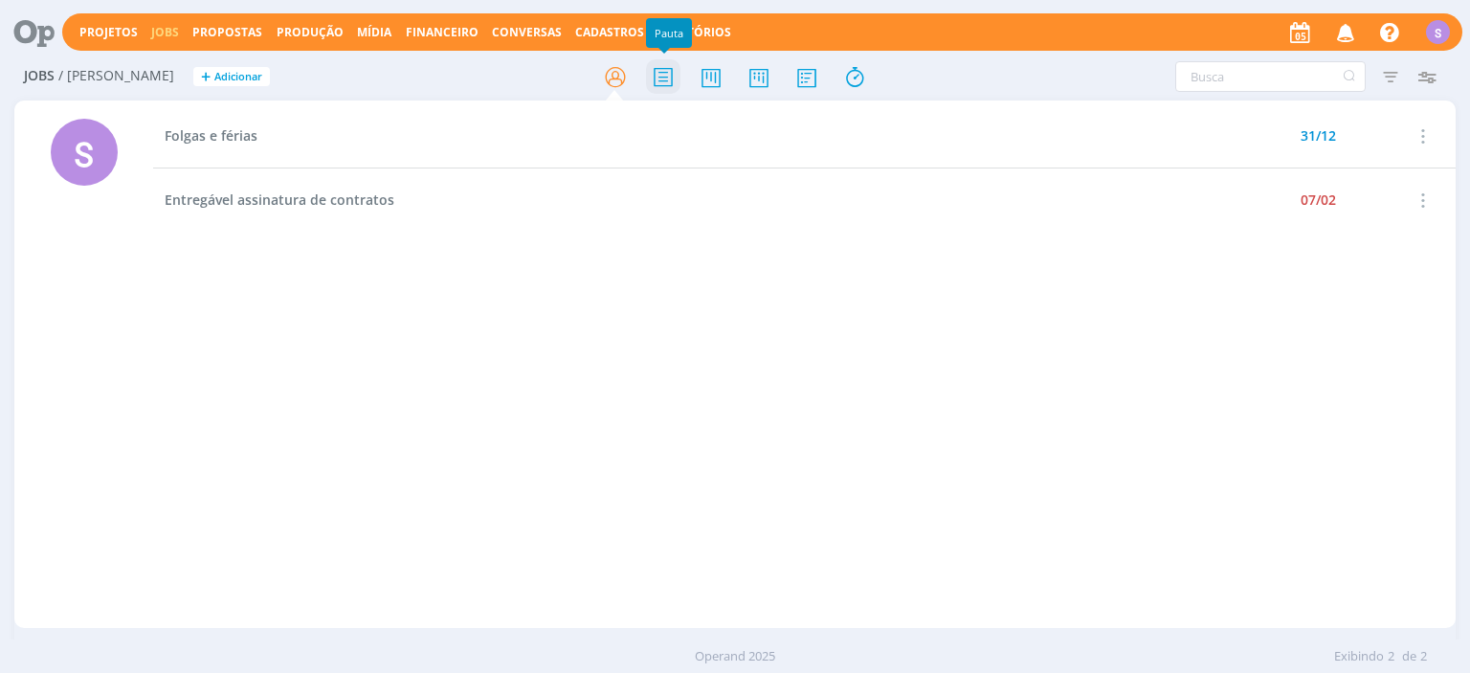
click at [657, 75] on icon at bounding box center [663, 76] width 34 height 37
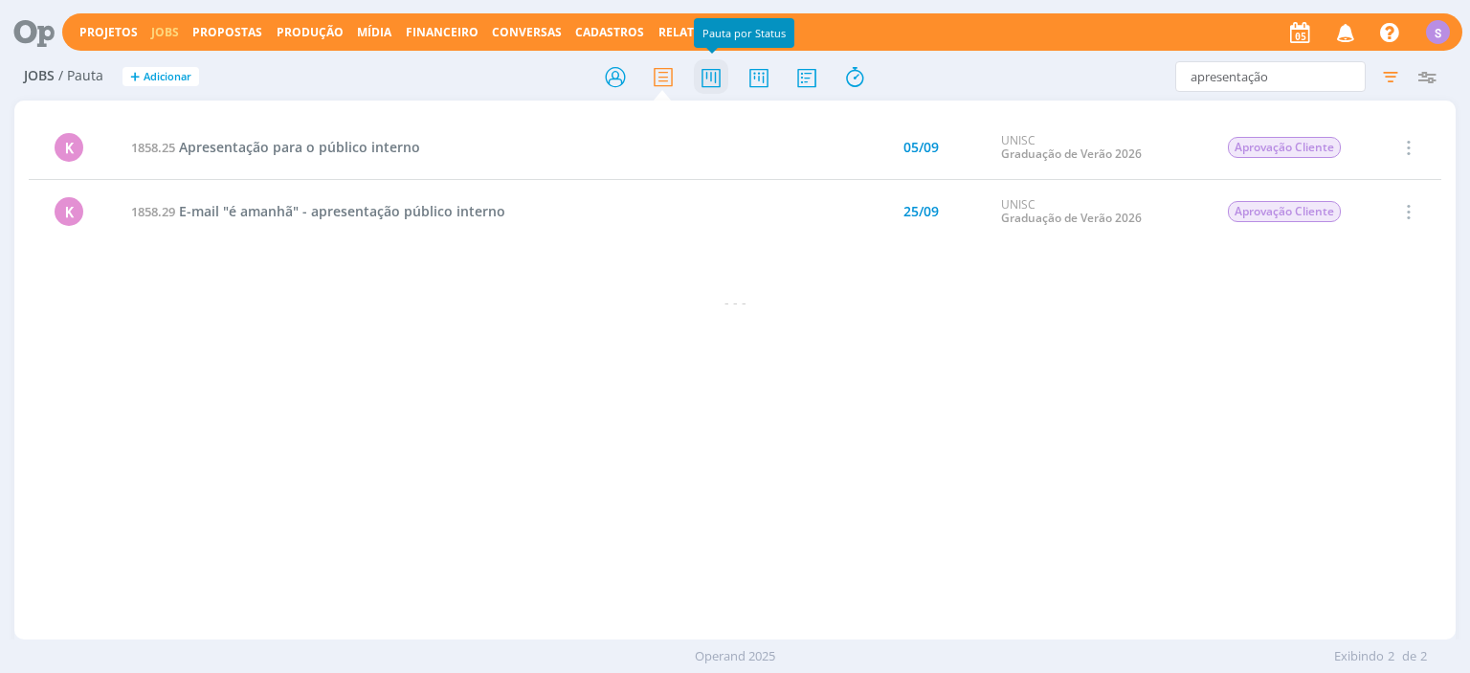
click at [720, 78] on icon at bounding box center [711, 76] width 34 height 37
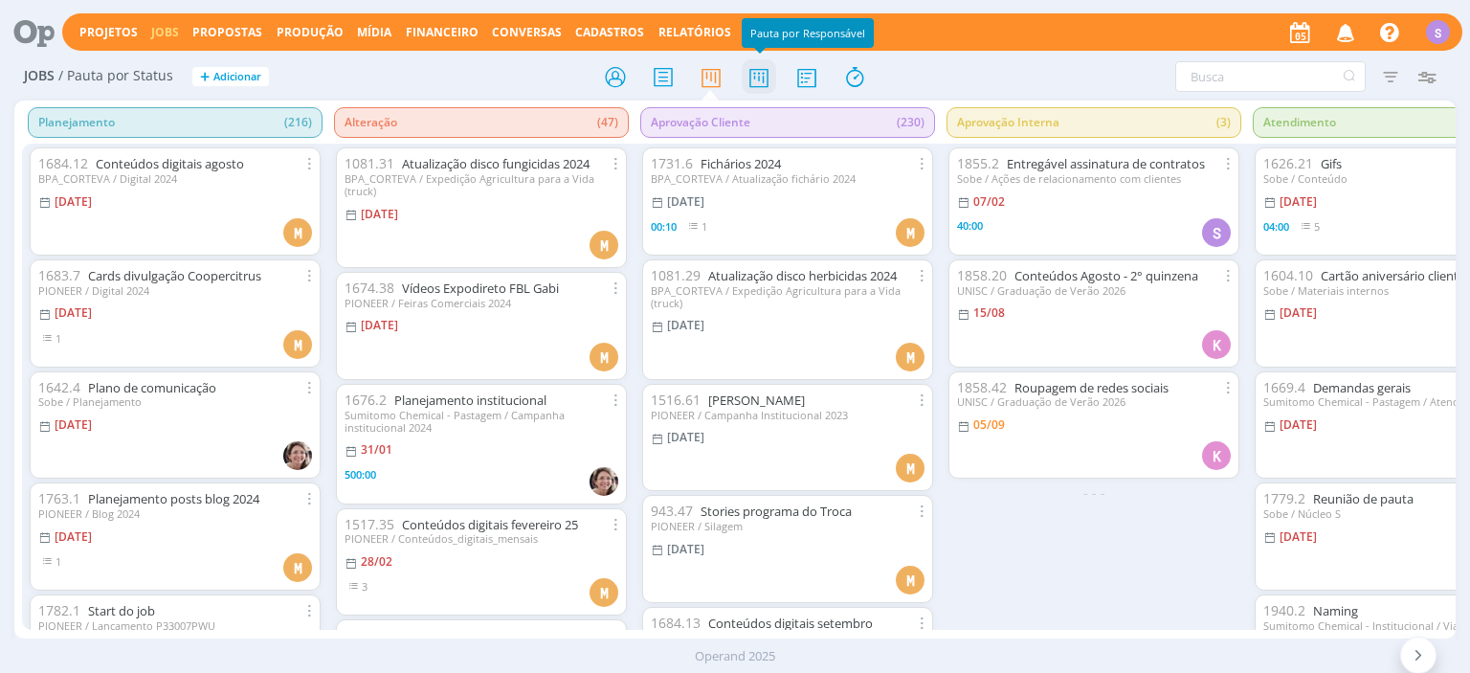
click at [758, 78] on icon at bounding box center [759, 76] width 34 height 37
